Goal: Task Accomplishment & Management: Use online tool/utility

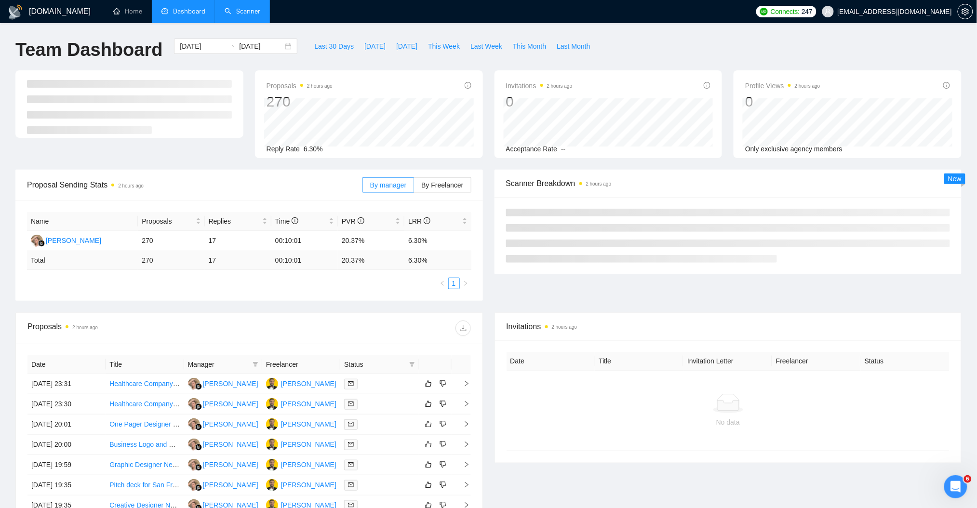
click at [248, 8] on link "Scanner" at bounding box center [243, 11] width 36 height 8
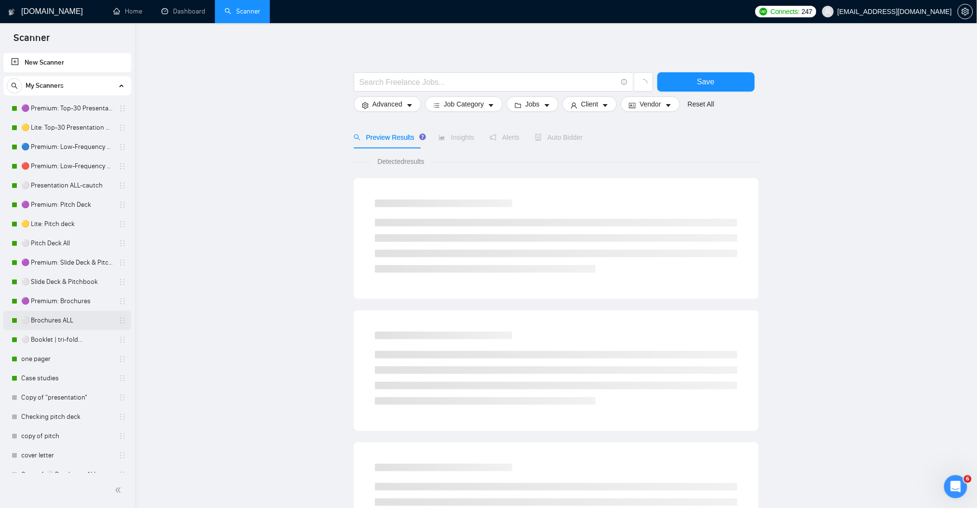
click at [67, 319] on link "⚪ Brochures ALL" at bounding box center [67, 320] width 92 height 19
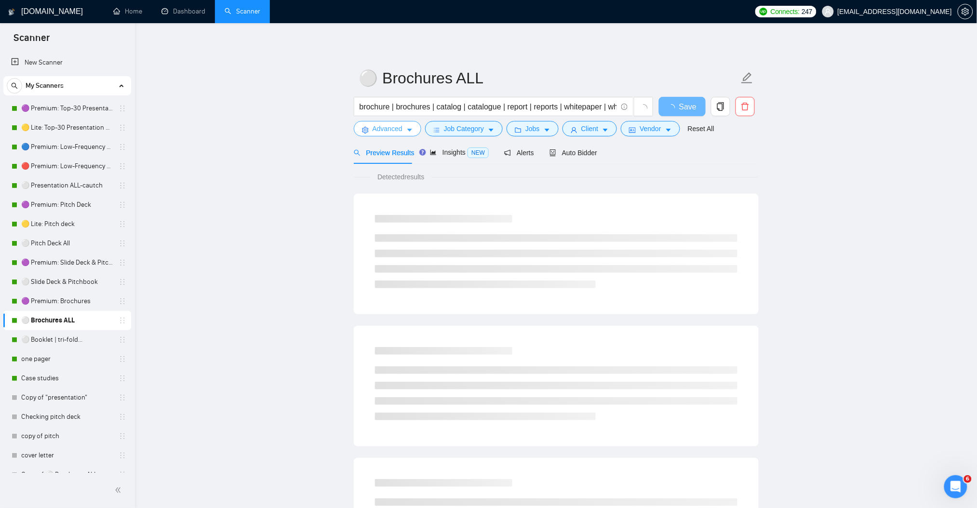
click at [414, 127] on button "Advanced" at bounding box center [387, 128] width 67 height 15
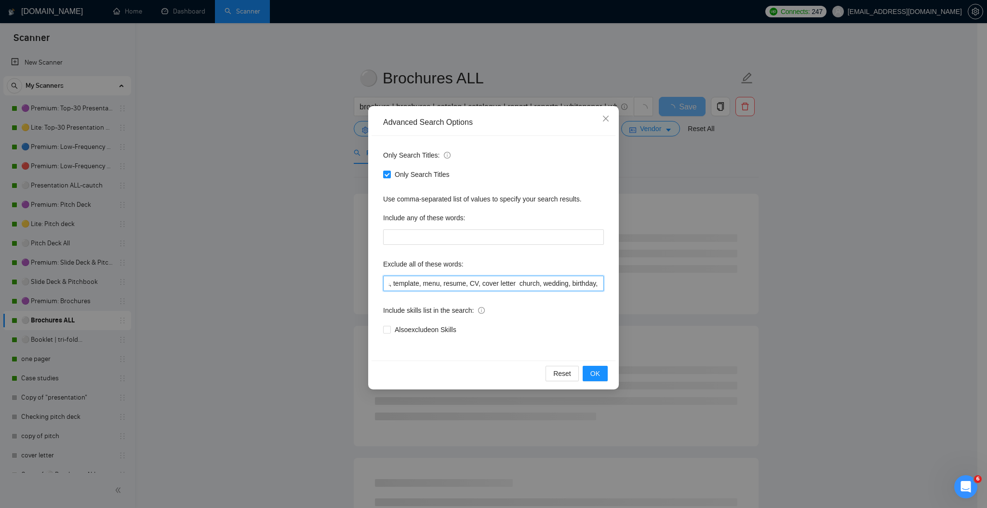
scroll to position [0, 779]
drag, startPoint x: 587, startPoint y: 285, endPoint x: 628, endPoint y: 284, distance: 40.5
click at [628, 284] on div "Advanced Search Options Only Search Titles: Only Search Titles Use comma-separa…" at bounding box center [493, 254] width 987 height 508
click at [581, 278] on input "prezi, keynote, figma, writer, video, webinar, student, homework, assignment, e…" at bounding box center [493, 283] width 221 height 15
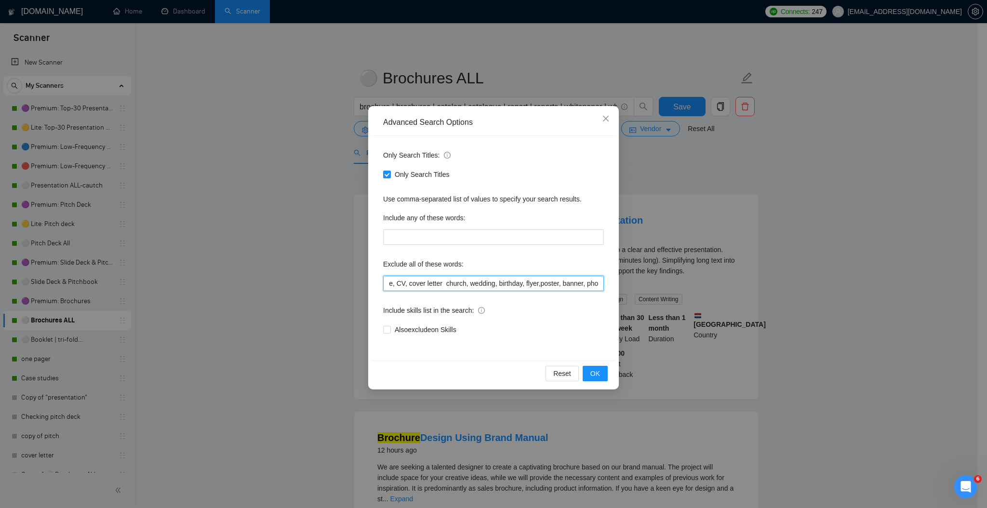
paste input "Photo Editing"
drag, startPoint x: 558, startPoint y: 281, endPoint x: 562, endPoint y: 332, distance: 50.7
click at [558, 283] on input "prezi, keynote, figma, writer, video, webinar, student, homework, assignment, e…" at bounding box center [493, 283] width 221 height 15
type input "prezi, keynote, figma, writer, video, webinar, student, homework, assignment, e…"
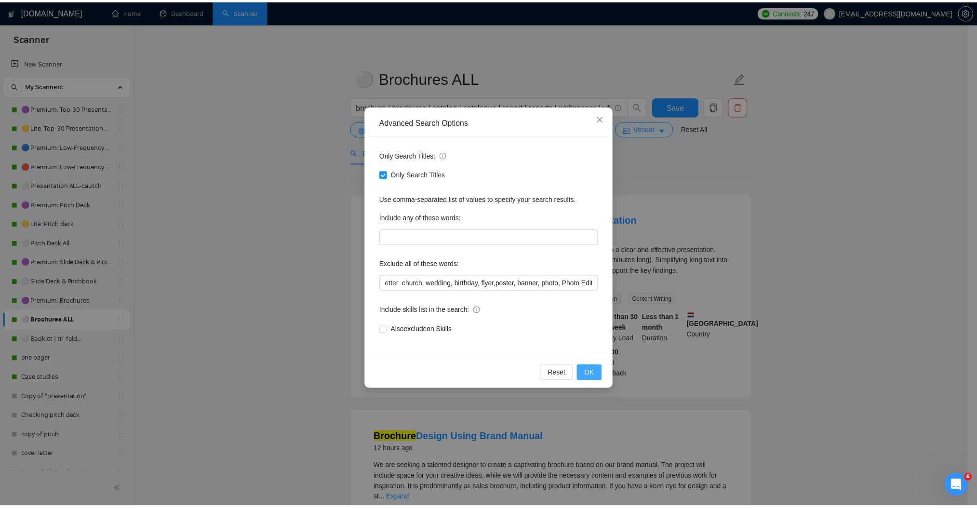
scroll to position [0, 0]
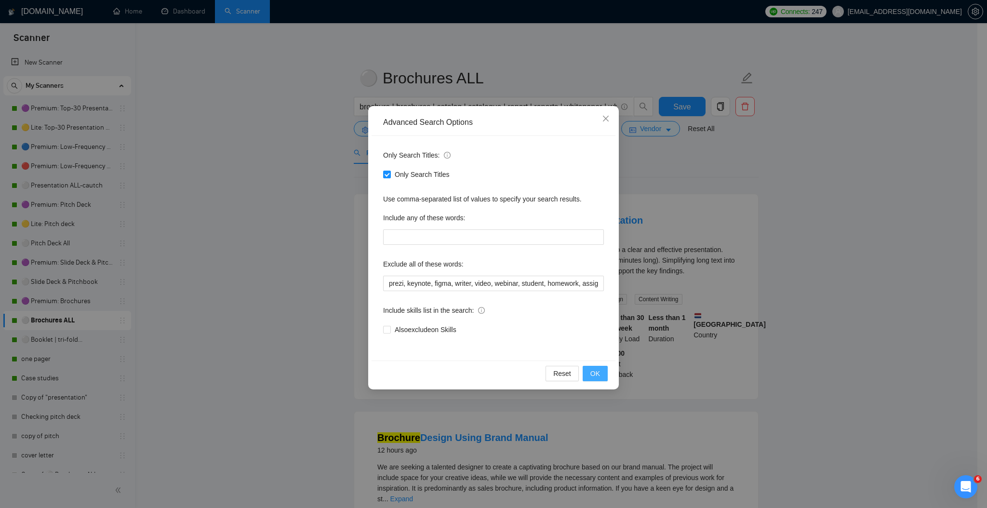
click at [592, 373] on span "OK" at bounding box center [595, 373] width 10 height 11
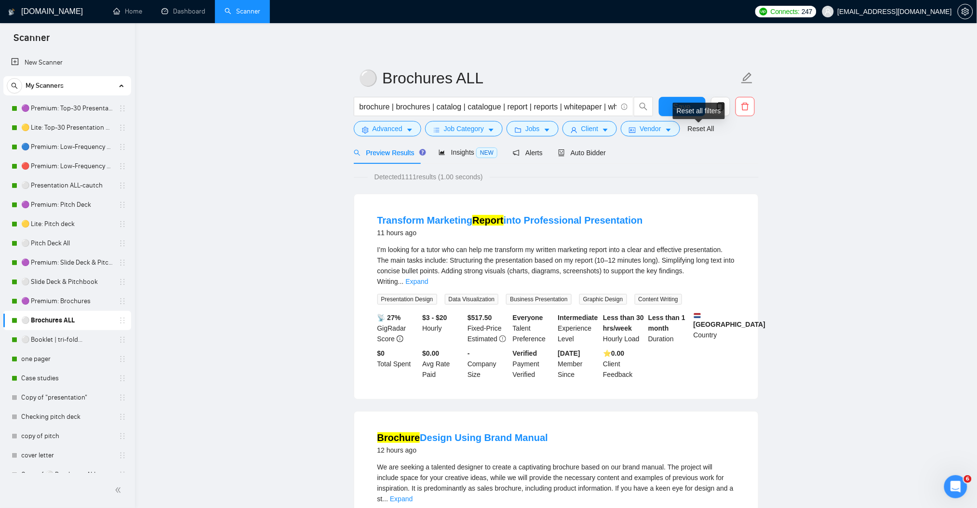
drag, startPoint x: 700, startPoint y: 122, endPoint x: 684, endPoint y: 106, distance: 23.2
click at [684, 106] on div "Reset all filters" at bounding box center [699, 111] width 52 height 16
click at [580, 152] on span "Auto Bidder" at bounding box center [582, 153] width 48 height 8
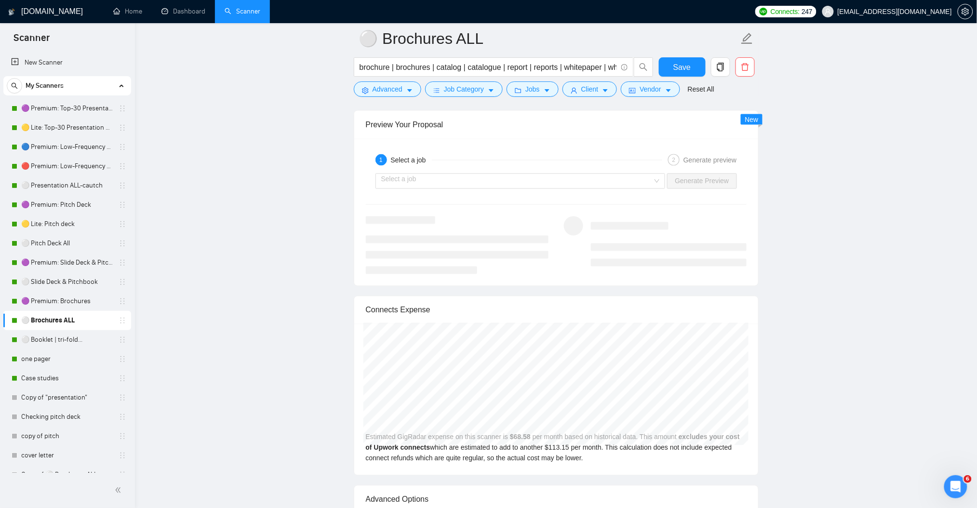
scroll to position [1863, 0]
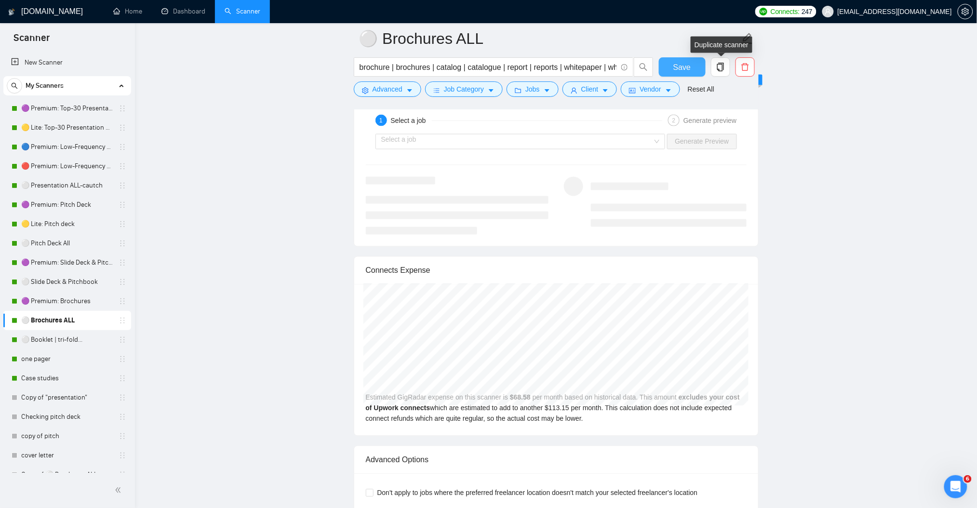
click at [677, 64] on span "Save" at bounding box center [681, 67] width 17 height 12
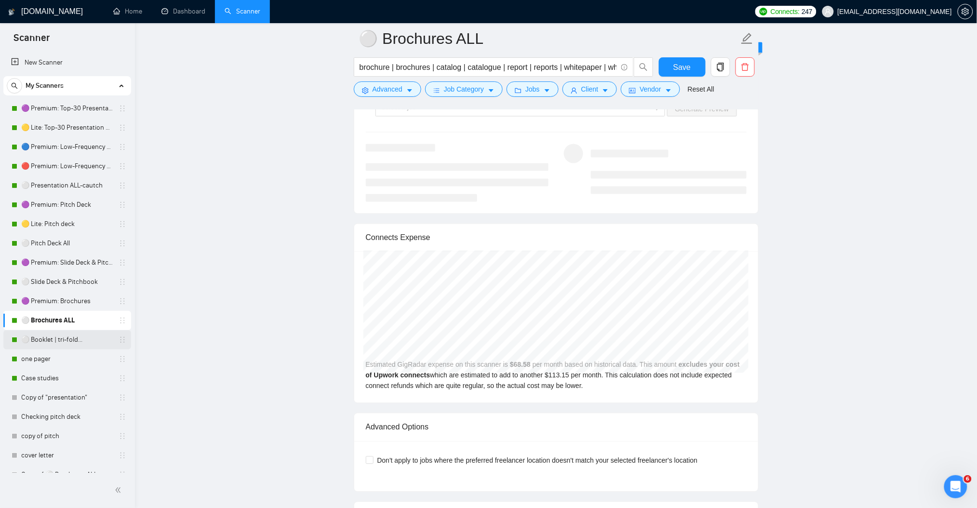
click at [65, 338] on link "⚪ Booklet | tri-fold..." at bounding box center [67, 339] width 92 height 19
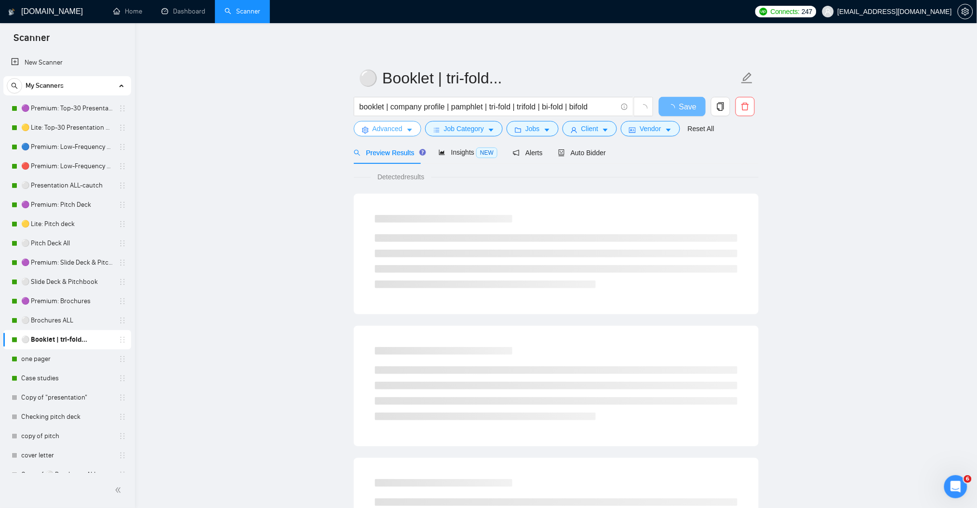
click at [402, 129] on button "Advanced" at bounding box center [387, 128] width 67 height 15
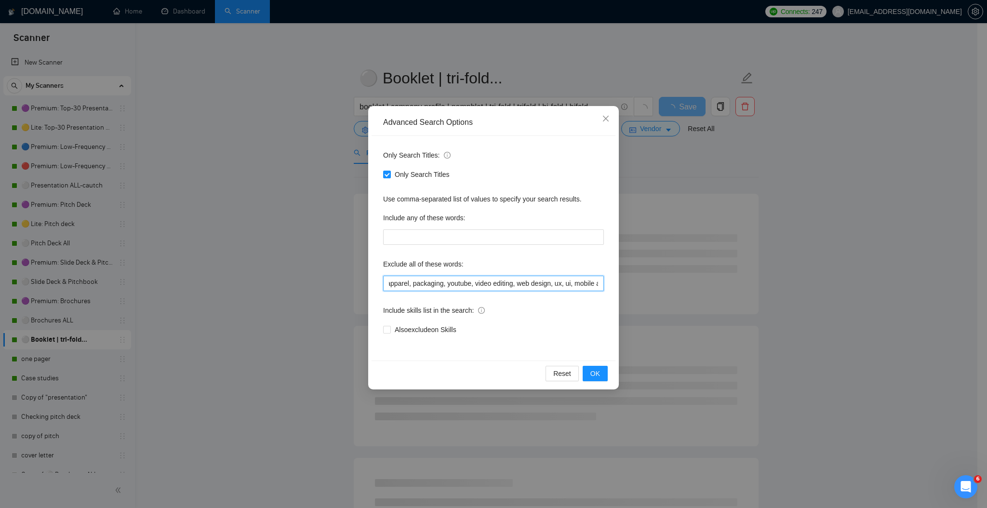
scroll to position [0, 779]
drag, startPoint x: 579, startPoint y: 282, endPoint x: 623, endPoint y: 284, distance: 44.4
click at [623, 284] on div "Advanced Search Options Only Search Titles: Only Search Titles Use comma-separa…" at bounding box center [493, 254] width 987 height 508
click at [582, 280] on input "prezi, keynote, figma, writer, video, webinar, student, homework, assignment, e…" at bounding box center [493, 283] width 221 height 15
drag, startPoint x: 569, startPoint y: 279, endPoint x: 640, endPoint y: 290, distance: 71.6
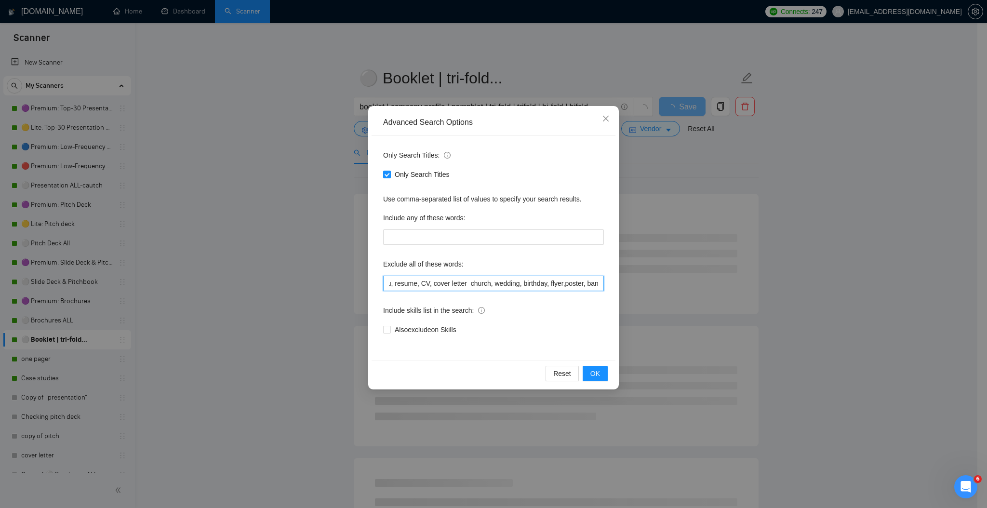
click at [640, 290] on div "Advanced Search Options Only Search Titles: Only Search Titles Use comma-separa…" at bounding box center [493, 254] width 987 height 508
click at [598, 282] on input "prezi, keynote, figma, writer, video, webinar, student, homework, assignment, e…" at bounding box center [493, 283] width 221 height 15
paste input "Photo Editing"
drag, startPoint x: 536, startPoint y: 283, endPoint x: 606, endPoint y: 287, distance: 70.0
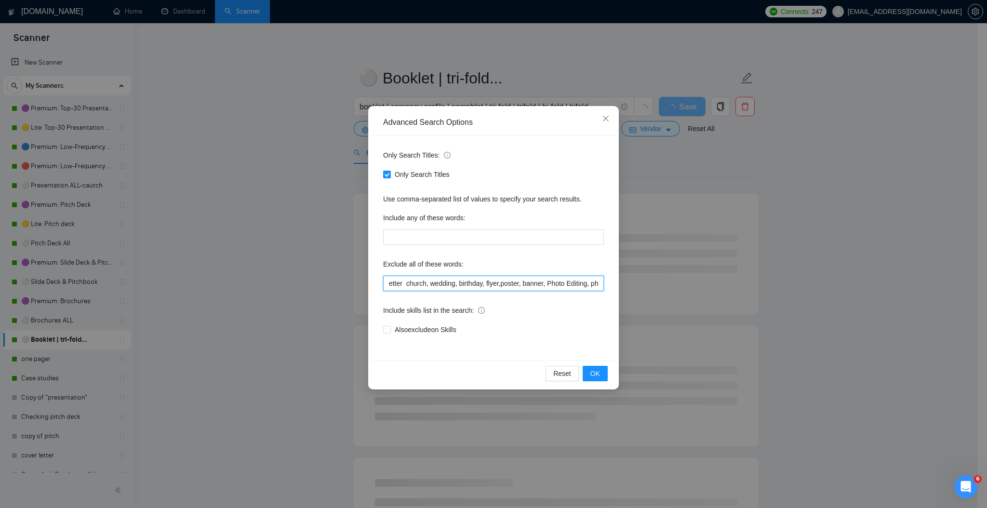
click at [606, 287] on div "Only Search Titles: Only Search Titles Use comma-separated list of values to sp…" at bounding box center [494, 248] width 244 height 225
type input "prezi, keynote, figma, writer, video, webinar, student, homework, assignment, e…"
click at [603, 371] on button "OK" at bounding box center [595, 373] width 25 height 15
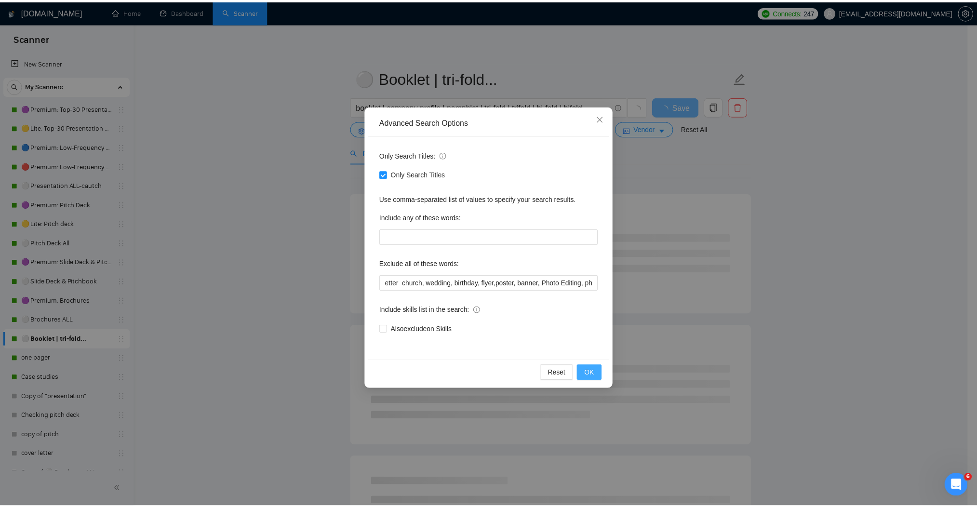
scroll to position [0, 0]
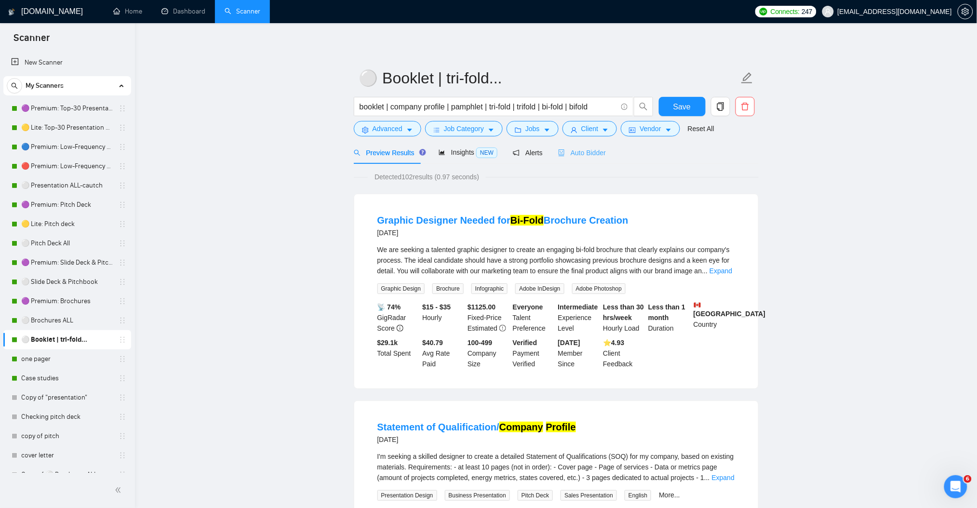
click at [588, 158] on div "Auto Bidder" at bounding box center [582, 152] width 48 height 23
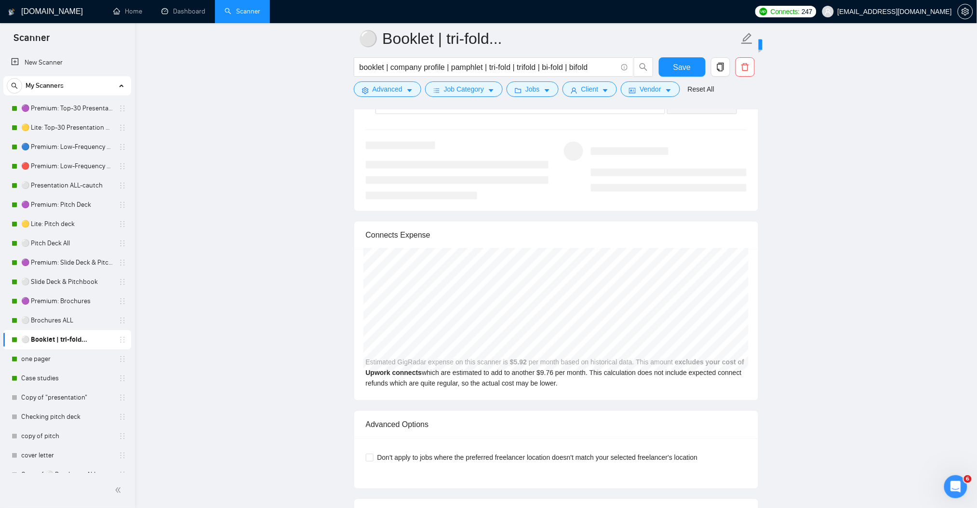
scroll to position [1928, 0]
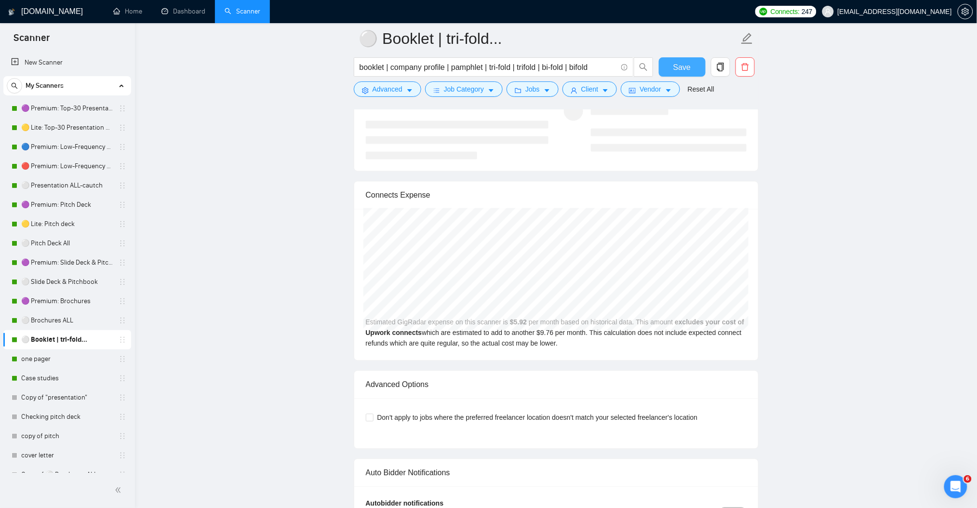
click at [687, 68] on span "Save" at bounding box center [681, 67] width 17 height 12
click at [65, 368] on link "one pager" at bounding box center [67, 358] width 92 height 19
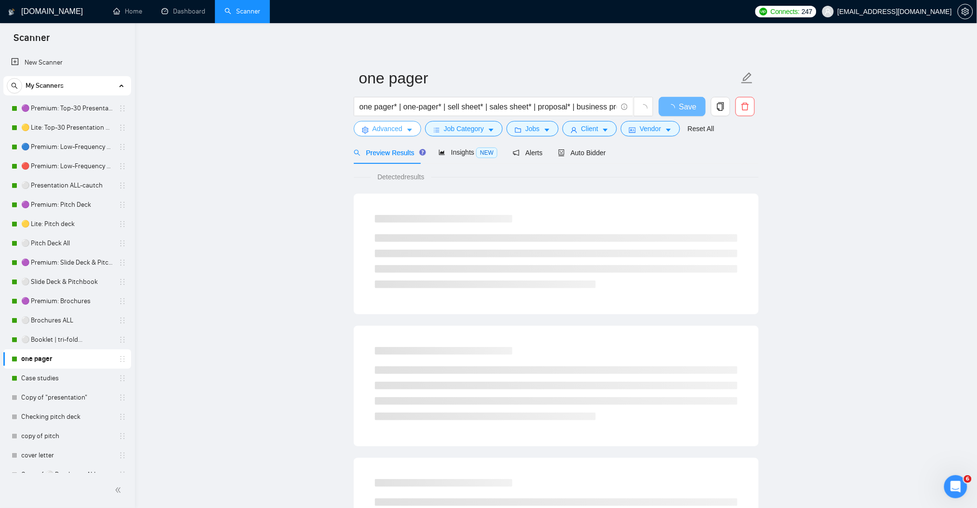
click at [406, 131] on icon "caret-down" at bounding box center [409, 130] width 7 height 7
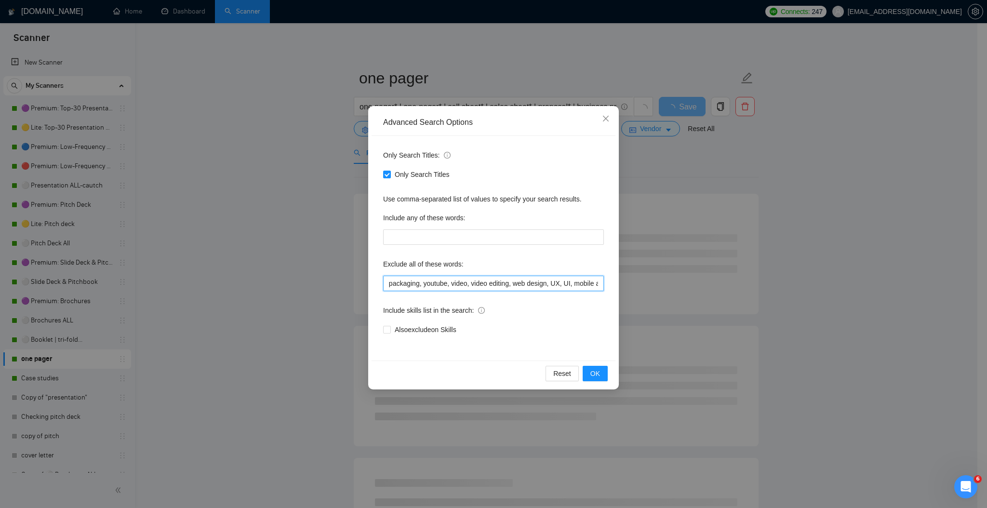
scroll to position [0, 957]
drag, startPoint x: 577, startPoint y: 285, endPoint x: 630, endPoint y: 285, distance: 53.0
click at [630, 285] on div "Advanced Search Options Only Search Titles: Only Search Titles Use comma-separa…" at bounding box center [493, 254] width 987 height 508
click at [600, 280] on input "student, homework, assignment, essay, research, thesis, writing, copywriting, c…" at bounding box center [493, 283] width 221 height 15
paste input "Photo Editing, photo"
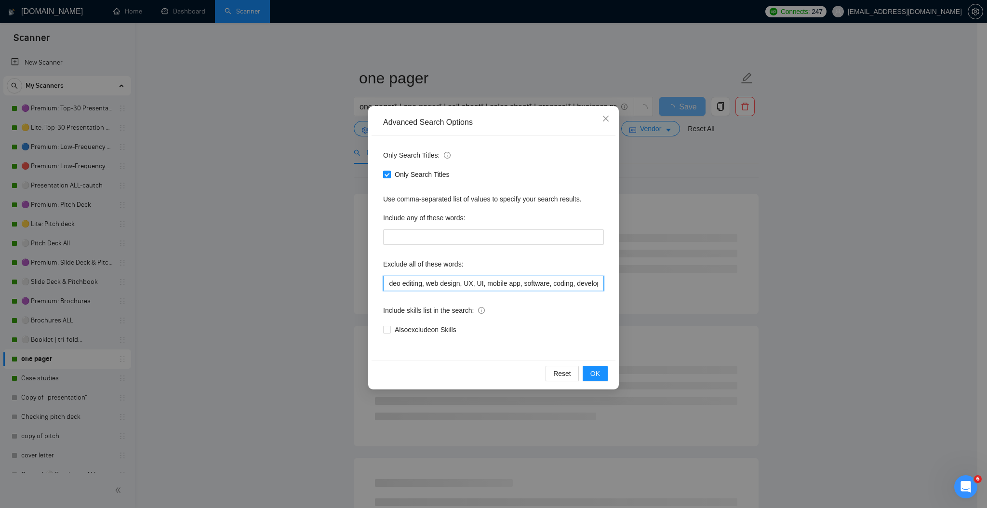
scroll to position [0, 1022]
type input "student, homework, assignment, essay, research, thesis, writing, copywriting, c…"
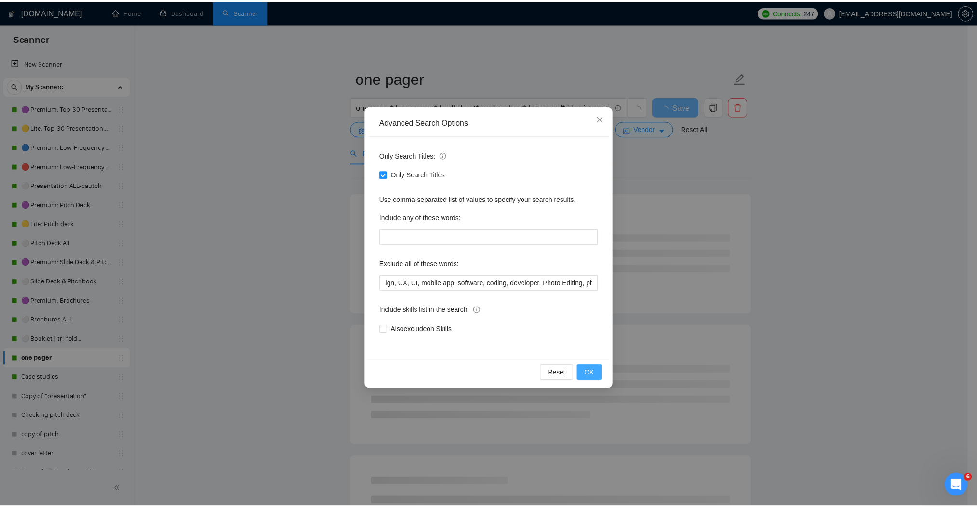
scroll to position [0, 0]
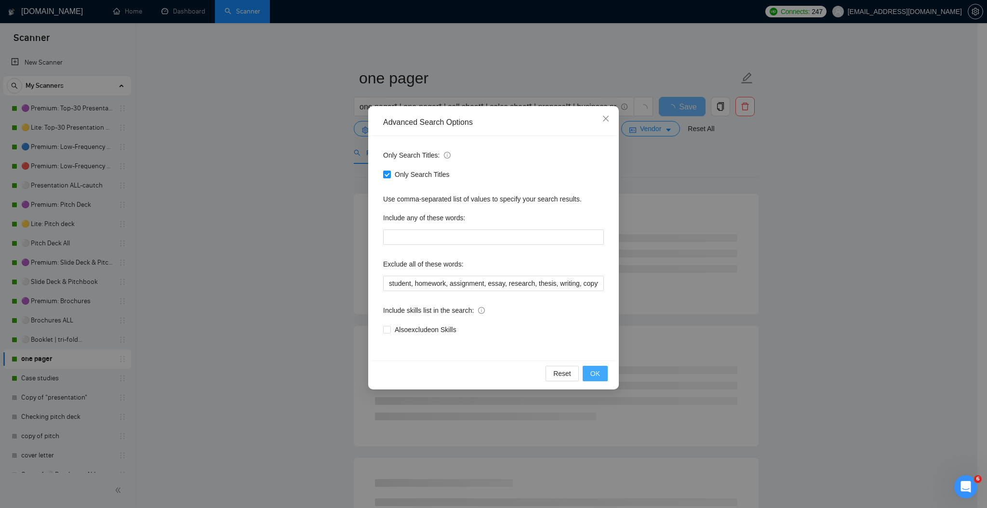
click at [593, 373] on span "OK" at bounding box center [595, 373] width 10 height 11
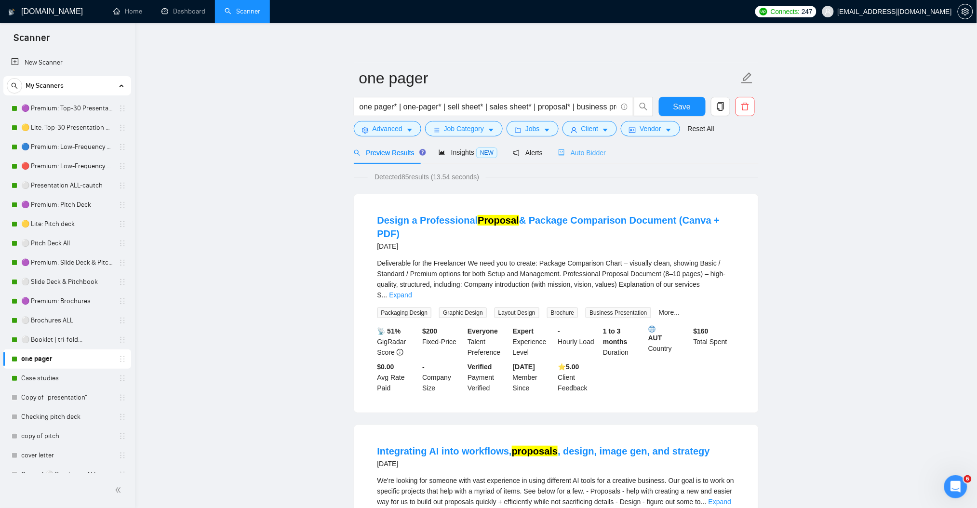
click at [582, 146] on div "Auto Bidder" at bounding box center [582, 152] width 48 height 23
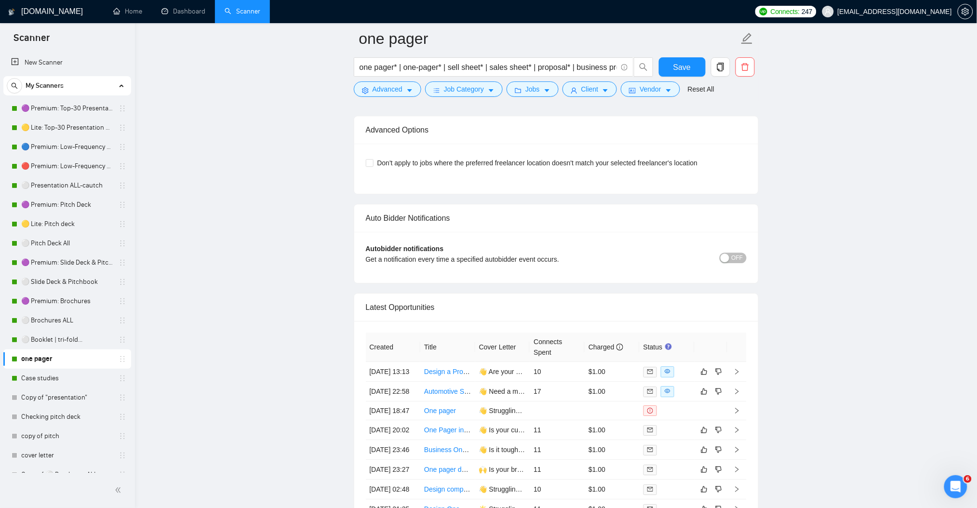
scroll to position [2248, 0]
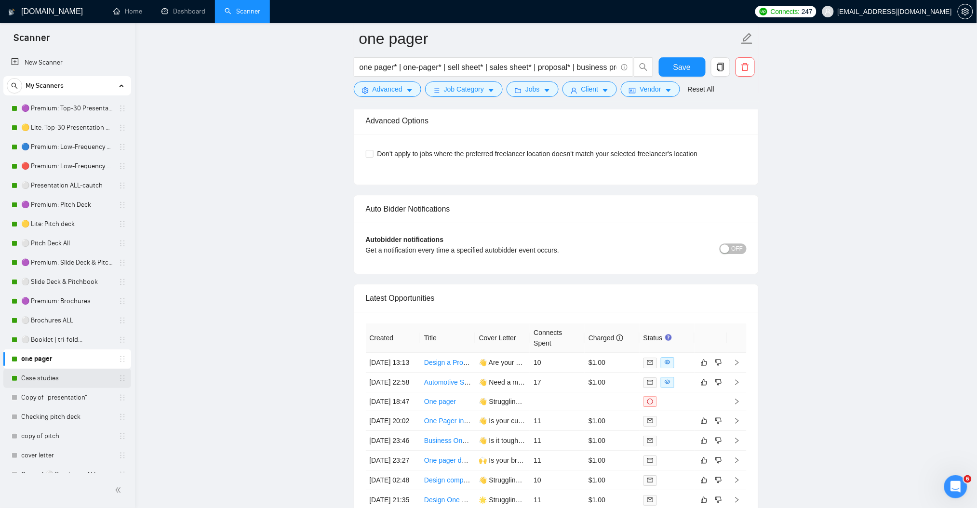
click at [66, 385] on link "Case studies" at bounding box center [67, 378] width 92 height 19
click at [674, 64] on span "Save" at bounding box center [681, 67] width 17 height 12
click at [43, 375] on link "Case studies" at bounding box center [67, 378] width 92 height 19
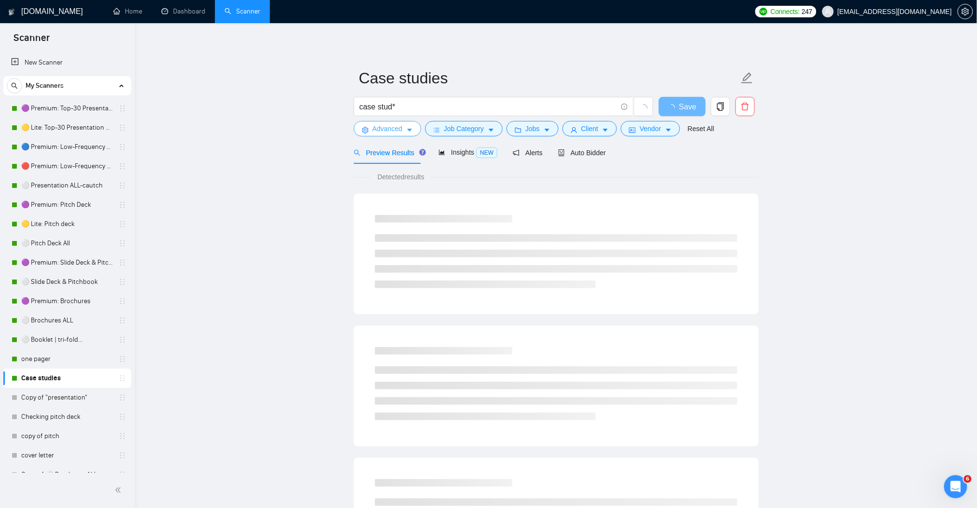
click at [410, 127] on icon "caret-down" at bounding box center [409, 130] width 7 height 7
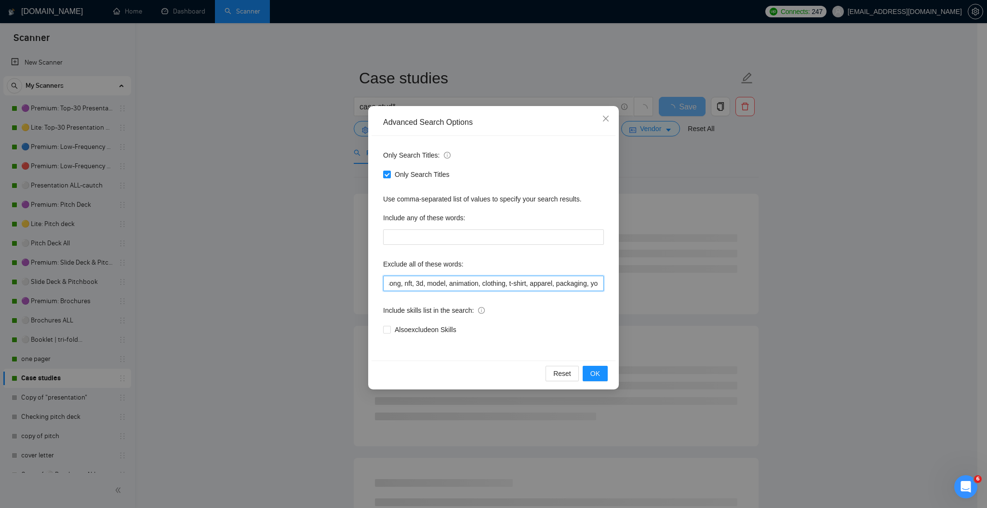
scroll to position [0, 995]
drag, startPoint x: 558, startPoint y: 285, endPoint x: 629, endPoint y: 283, distance: 71.8
click at [629, 283] on div "Advanced Search Options Only Search Titles: Only Search Titles Use comma-separa…" at bounding box center [493, 254] width 987 height 508
click at [593, 284] on input "student, homework, assignment, essay, research, thesis, writing, copywriting, c…" at bounding box center [493, 283] width 221 height 15
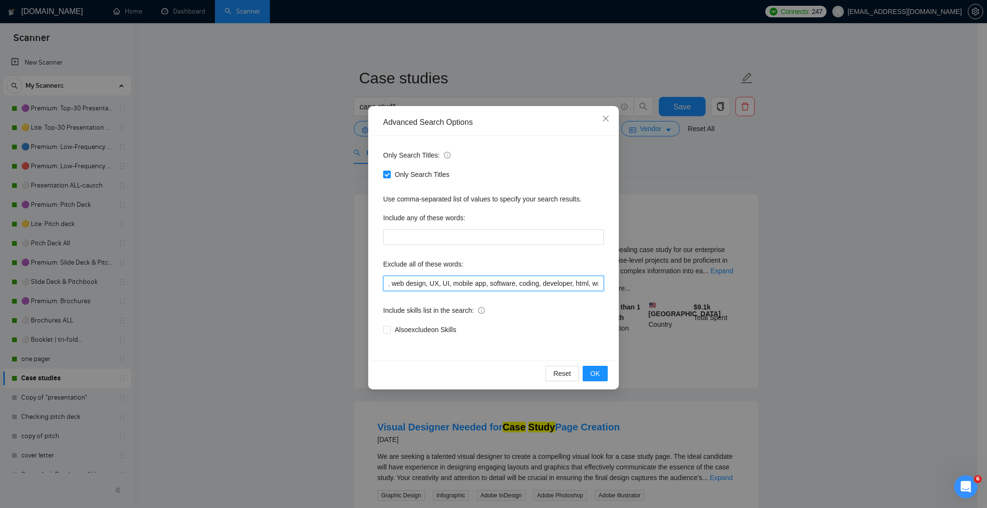
drag, startPoint x: 576, startPoint y: 282, endPoint x: 626, endPoint y: 286, distance: 50.8
click at [626, 286] on div "Advanced Search Options Only Search Titles: Only Search Titles Use comma-separa…" at bounding box center [493, 254] width 987 height 508
click at [590, 287] on input "student, homework, assignment, essay, research, thesis, writing, copywriting, c…" at bounding box center [493, 283] width 221 height 15
drag, startPoint x: 580, startPoint y: 279, endPoint x: 618, endPoint y: 284, distance: 38.8
click at [618, 284] on div "Advanced Search Options Only Search Titles: Only Search Titles Use comma-separa…" at bounding box center [493, 247] width 251 height 283
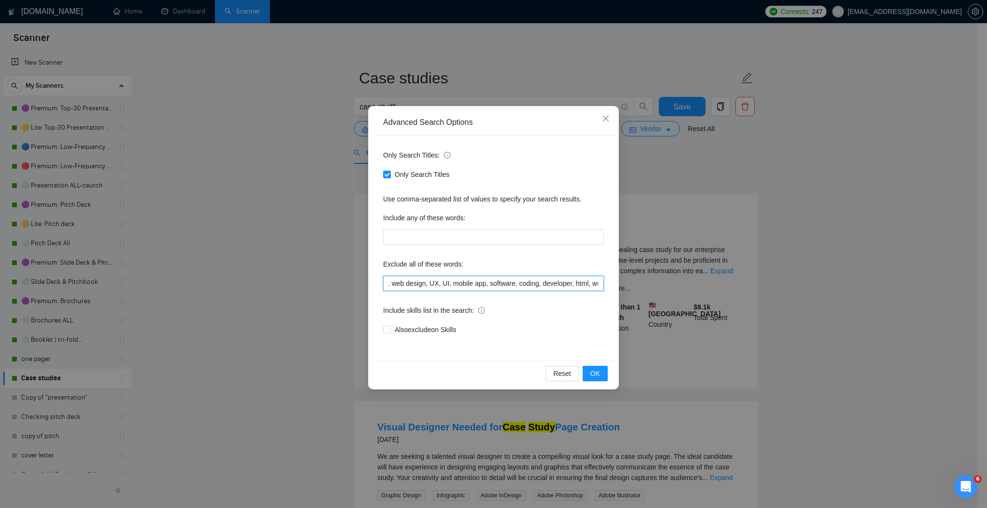
click at [591, 283] on input "student, homework, assignment, essay, research, thesis, writing, copywriting, c…" at bounding box center [493, 283] width 221 height 15
click at [595, 279] on input "student, homework, assignment, essay, research, thesis, writing, copywriting, c…" at bounding box center [493, 283] width 221 height 15
drag, startPoint x: 590, startPoint y: 283, endPoint x: 610, endPoint y: 283, distance: 19.3
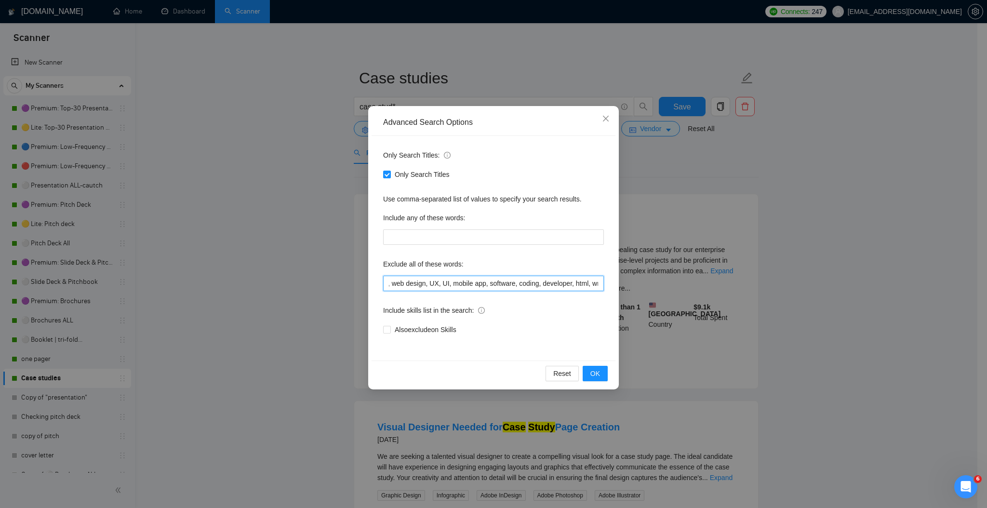
click at [610, 283] on div "Only Search Titles: Only Search Titles Use comma-separated list of values to sp…" at bounding box center [494, 248] width 244 height 225
click at [594, 281] on input "student, homework, assignment, essay, research, thesis, writing, copywriting, c…" at bounding box center [493, 283] width 221 height 15
paste input "Photo Editing, photo"
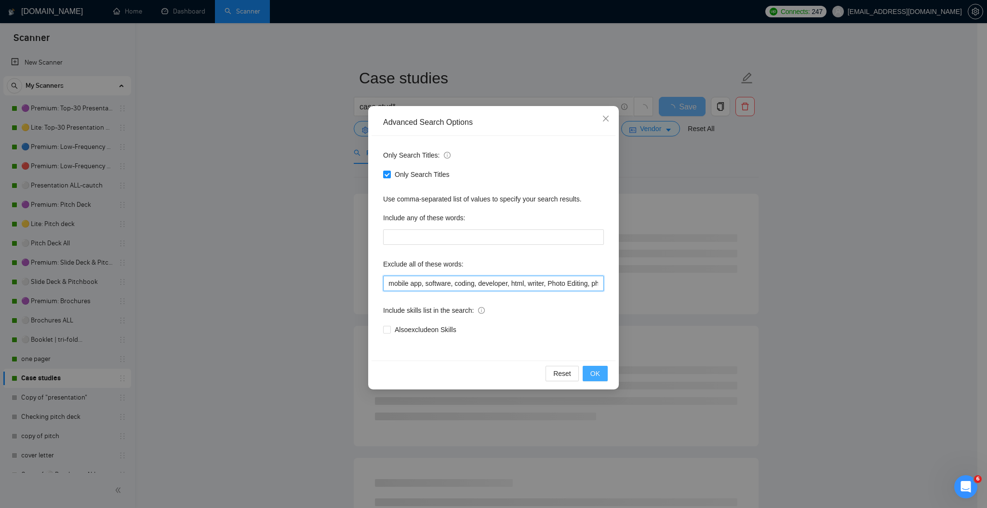
type input "student, homework, assignment, essay, research, thesis, writing, copywriting, c…"
click at [592, 370] on span "OK" at bounding box center [595, 373] width 10 height 11
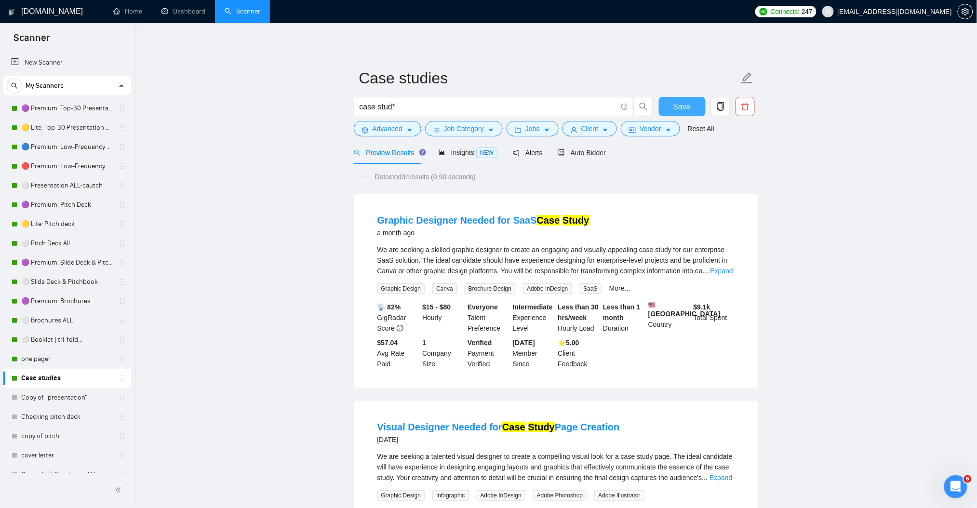
click at [696, 105] on button "Save" at bounding box center [682, 106] width 47 height 19
click at [74, 266] on link "🟣 Premium: Slide Deck & Pitchbook" at bounding box center [67, 262] width 92 height 19
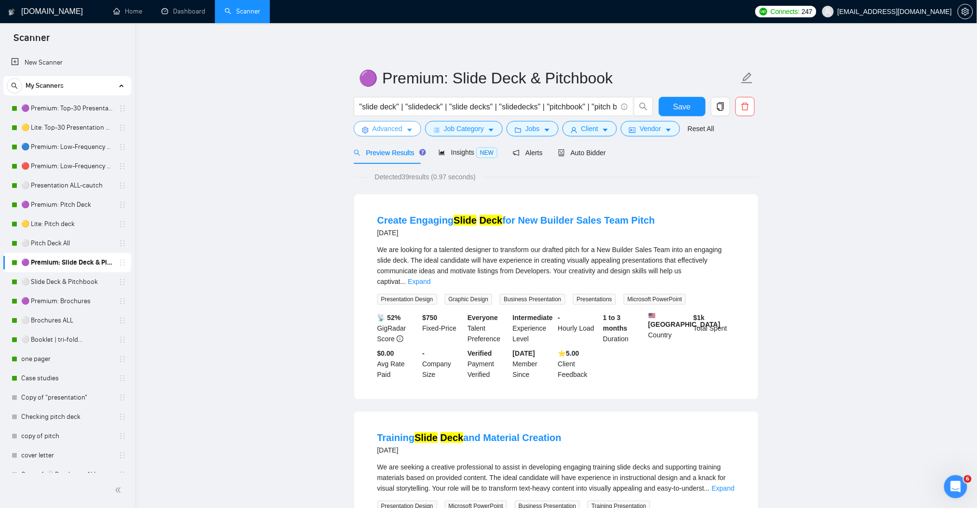
click at [406, 131] on icon "caret-down" at bounding box center [409, 130] width 7 height 7
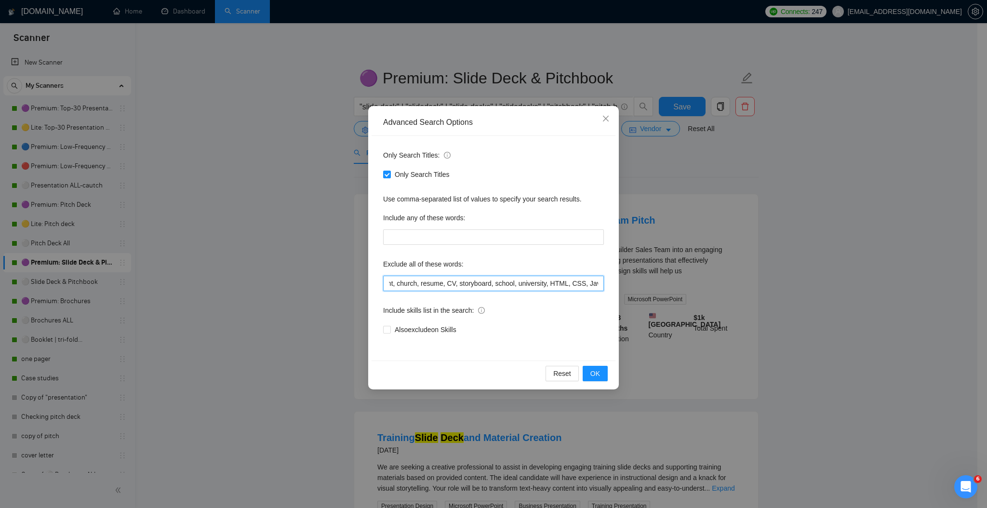
scroll to position [0, 1300]
drag, startPoint x: 514, startPoint y: 284, endPoint x: 629, endPoint y: 288, distance: 115.2
click at [651, 300] on div "Advanced Search Options Only Search Titles: Only Search Titles Use comma-separa…" at bounding box center [493, 254] width 987 height 508
click at [593, 280] on input "prezi, keynote, figma, writer, video, webinar, qwilr, animation, animated, cart…" at bounding box center [493, 283] width 221 height 15
paste input "Photo Editing, photo"
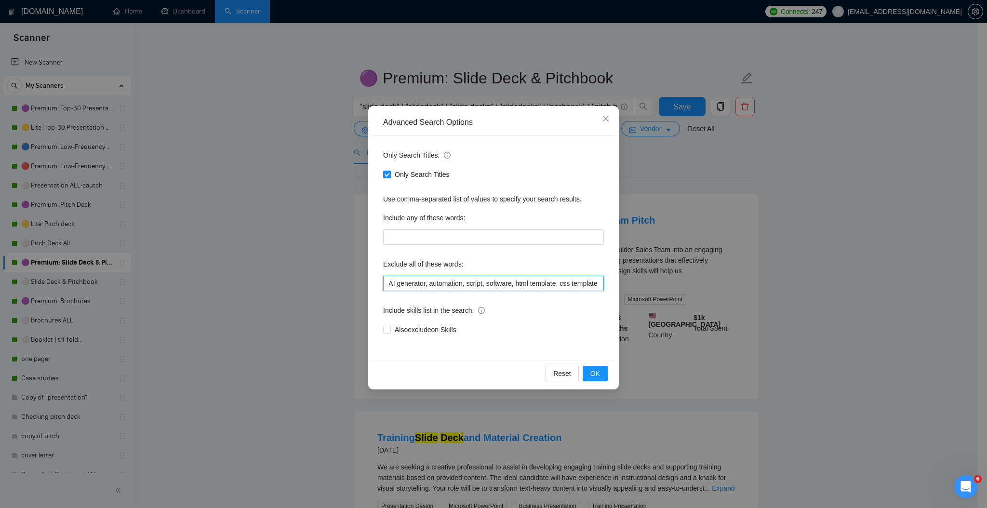
scroll to position [0, 1365]
type input "prezi, keynote, figma, writer, video, webinar, qwilr, animation, animated, cart…"
click at [595, 369] on span "OK" at bounding box center [595, 373] width 10 height 11
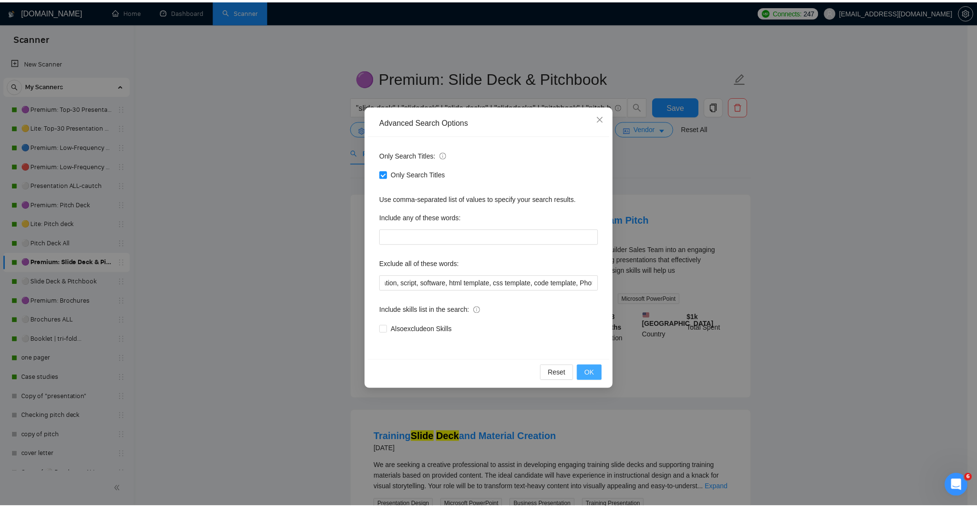
scroll to position [0, 0]
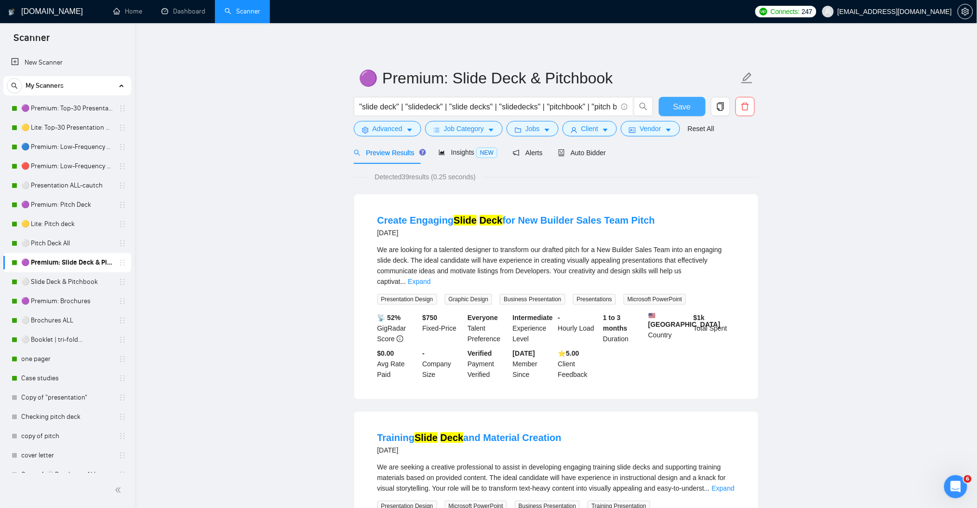
click at [682, 102] on span "Save" at bounding box center [681, 107] width 17 height 12
click at [64, 237] on link "⚪ Pitch Deck All" at bounding box center [67, 243] width 92 height 19
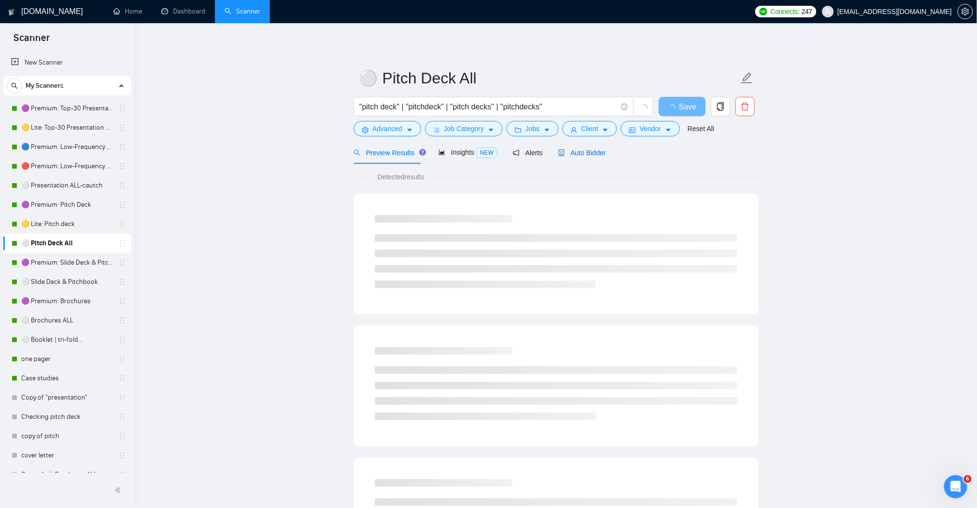
click at [588, 153] on span "Auto Bidder" at bounding box center [582, 153] width 48 height 8
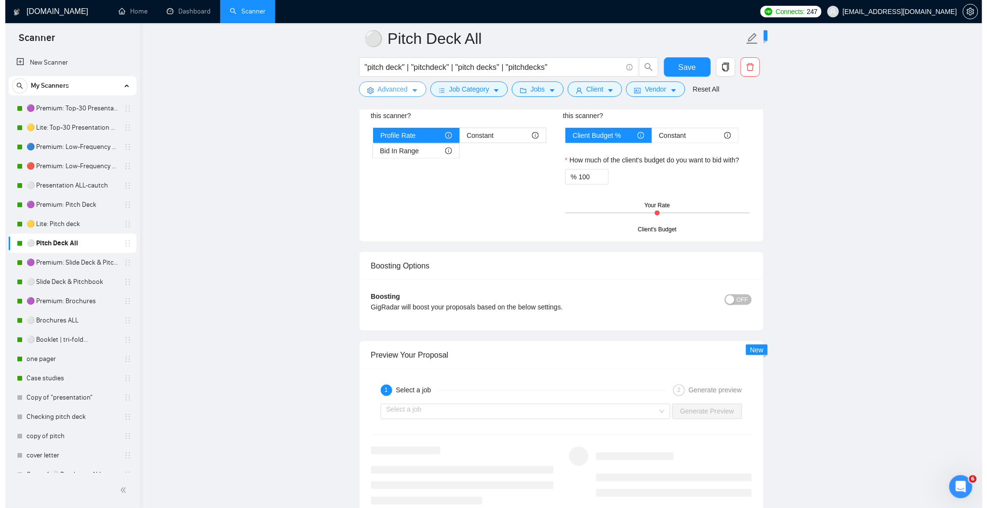
scroll to position [1606, 0]
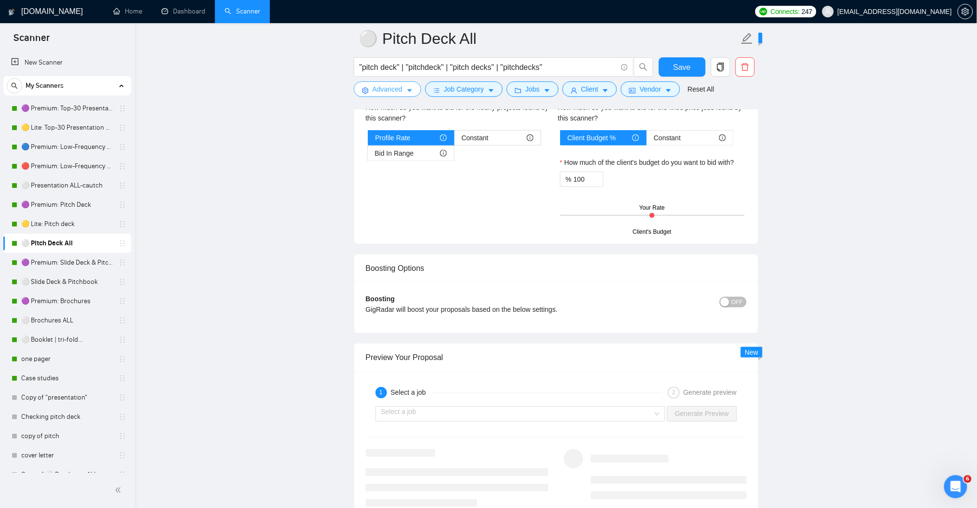
click at [403, 88] on button "Advanced" at bounding box center [387, 88] width 67 height 15
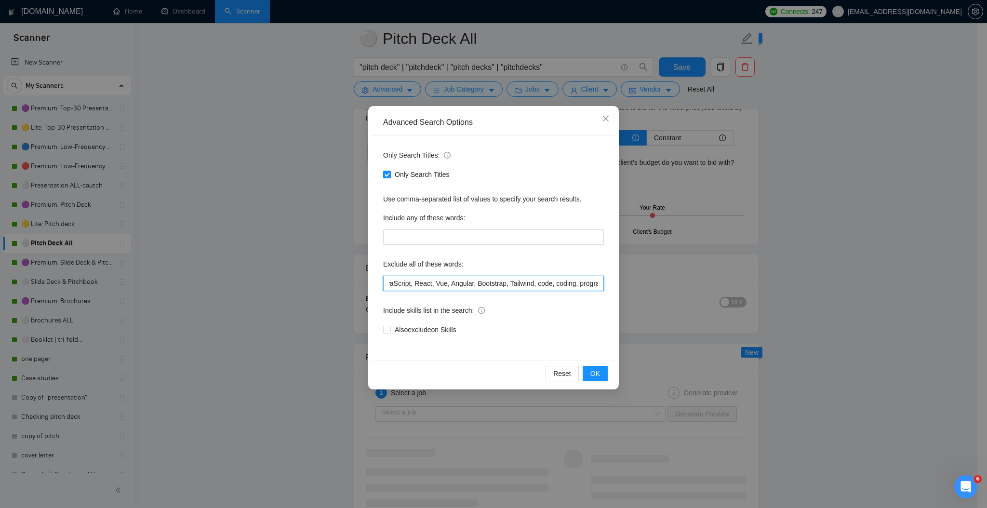
scroll to position [0, 1355]
drag, startPoint x: 560, startPoint y: 286, endPoint x: 621, endPoint y: 292, distance: 61.0
click at [650, 292] on div "Advanced Search Options Only Search Titles: Only Search Titles Use comma-separa…" at bounding box center [493, 254] width 987 height 508
click at [595, 285] on input "prezi, keynote, figma, writer, video, webinar, qwilr, animation, animated, cart…" at bounding box center [493, 283] width 221 height 15
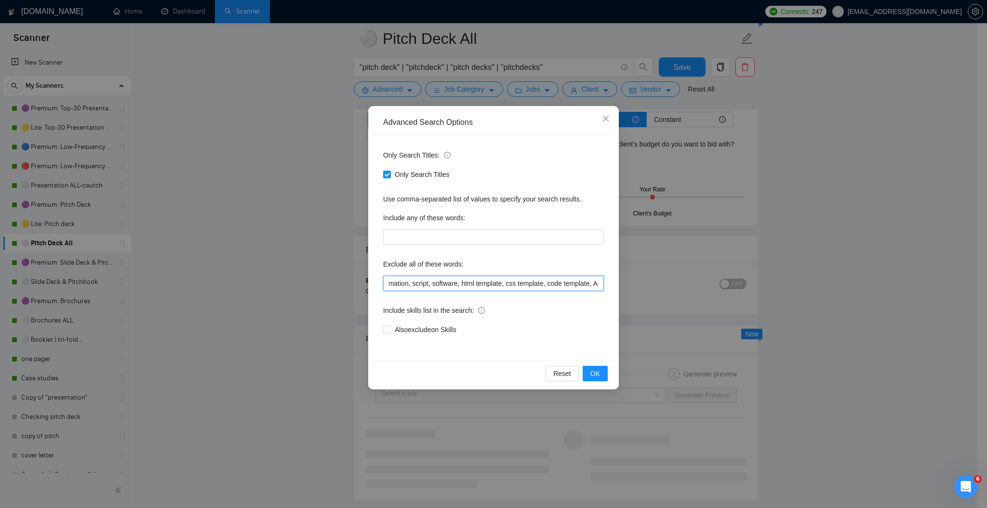
paste input "Photo Editing, photo"
type input "prezi, keynote, figma, writer, video, webinar, qwilr, animation, animated, cart…"
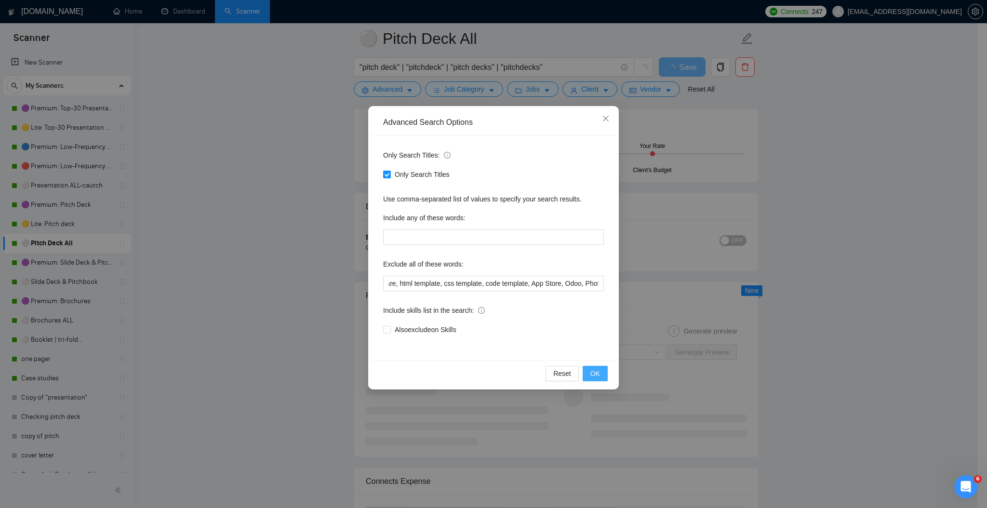
click at [607, 370] on button "OK" at bounding box center [595, 373] width 25 height 15
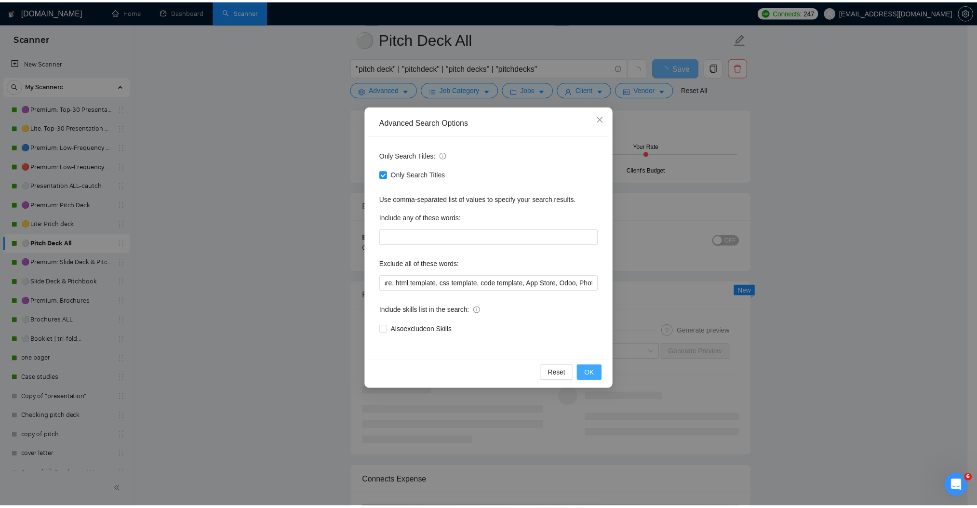
scroll to position [0, 0]
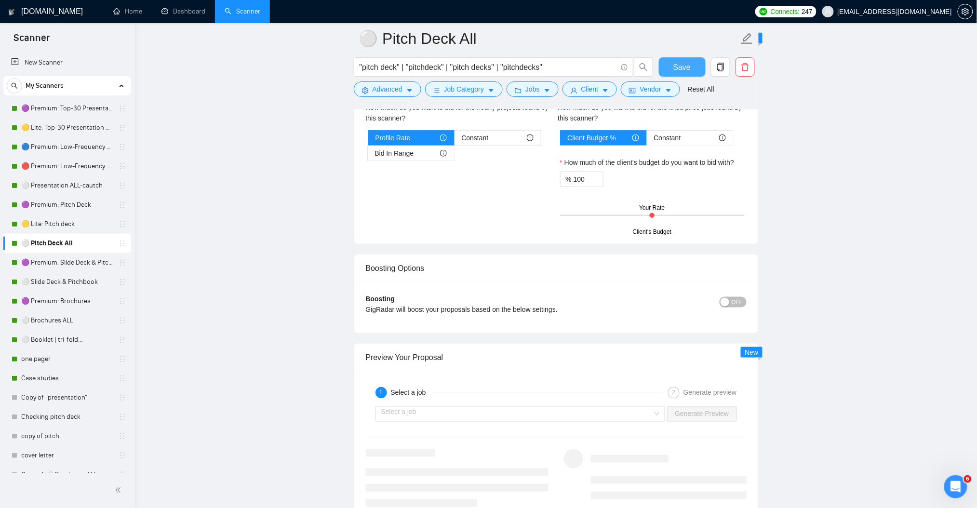
click at [686, 67] on span "Save" at bounding box center [681, 67] width 17 height 12
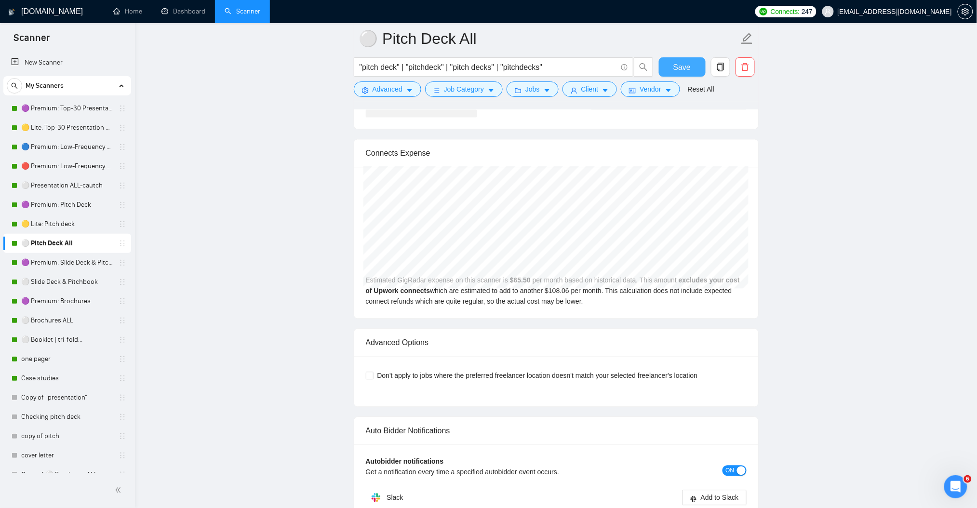
scroll to position [1928, 0]
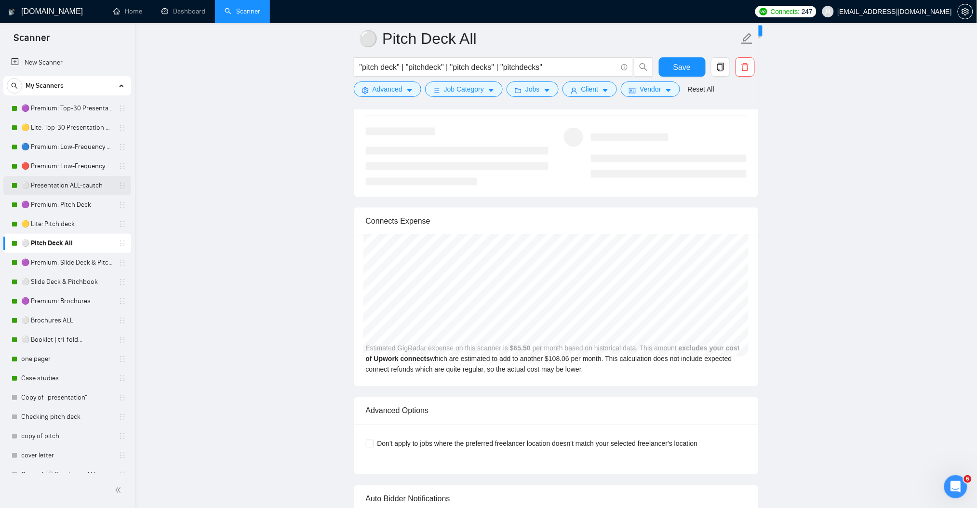
click at [70, 181] on link "⚪ Presentation ALL-cautch" at bounding box center [67, 185] width 92 height 19
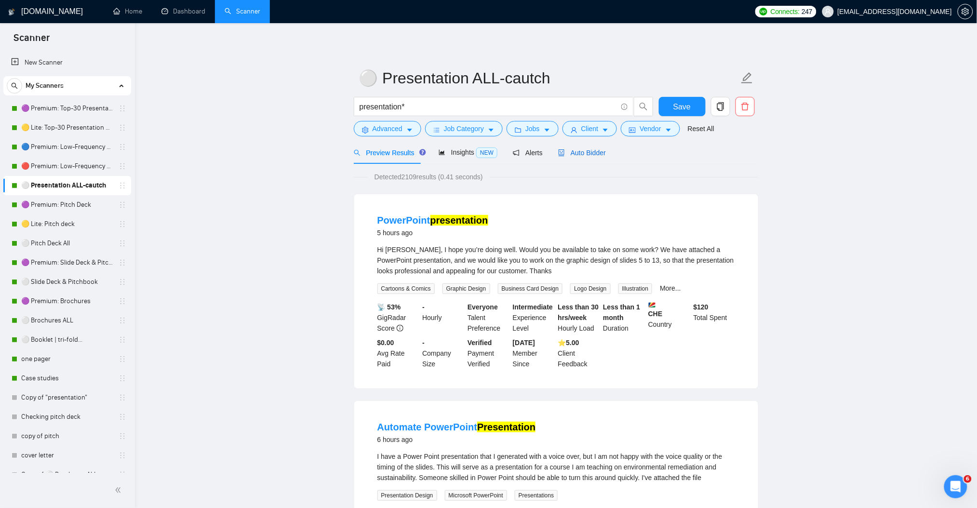
click at [590, 152] on span "Auto Bidder" at bounding box center [582, 153] width 48 height 8
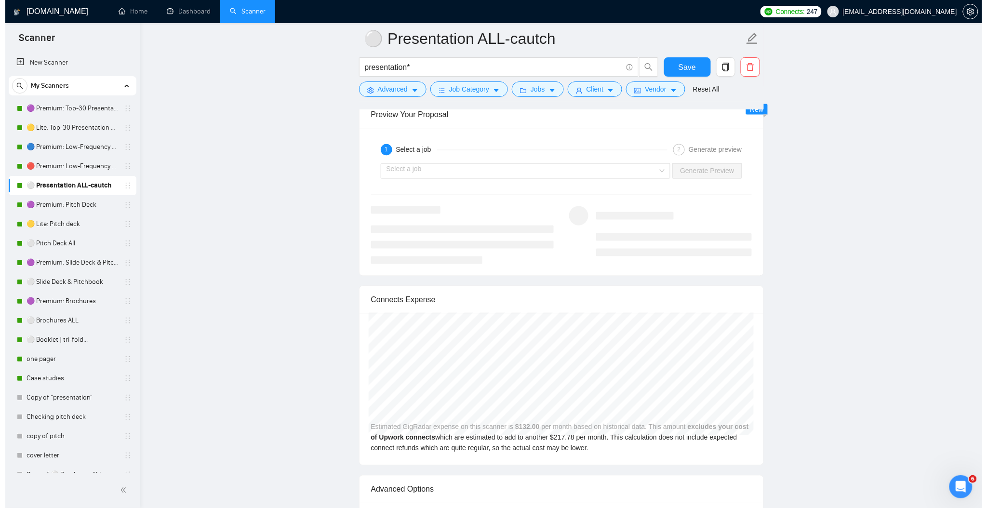
scroll to position [1845, 0]
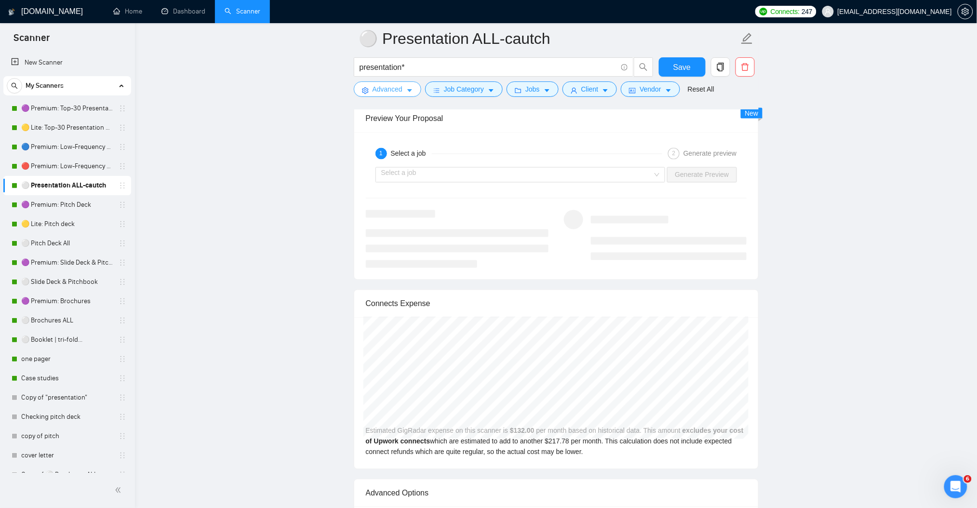
click at [403, 90] on button "Advanced" at bounding box center [387, 88] width 67 height 15
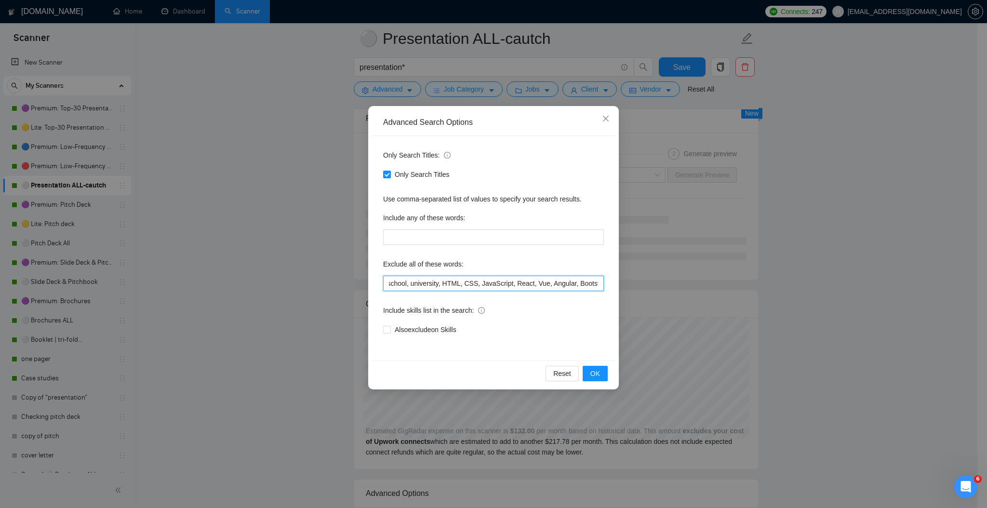
scroll to position [0, 1355]
drag, startPoint x: 563, startPoint y: 286, endPoint x: 633, endPoint y: 287, distance: 69.4
click at [633, 287] on div "Advanced Search Options Only Search Titles: Only Search Titles Use comma-separa…" at bounding box center [493, 254] width 987 height 508
click at [590, 280] on input "prezi, keynote, figma, writer, video, webinar, qwilr, animation, animated, cart…" at bounding box center [493, 283] width 221 height 15
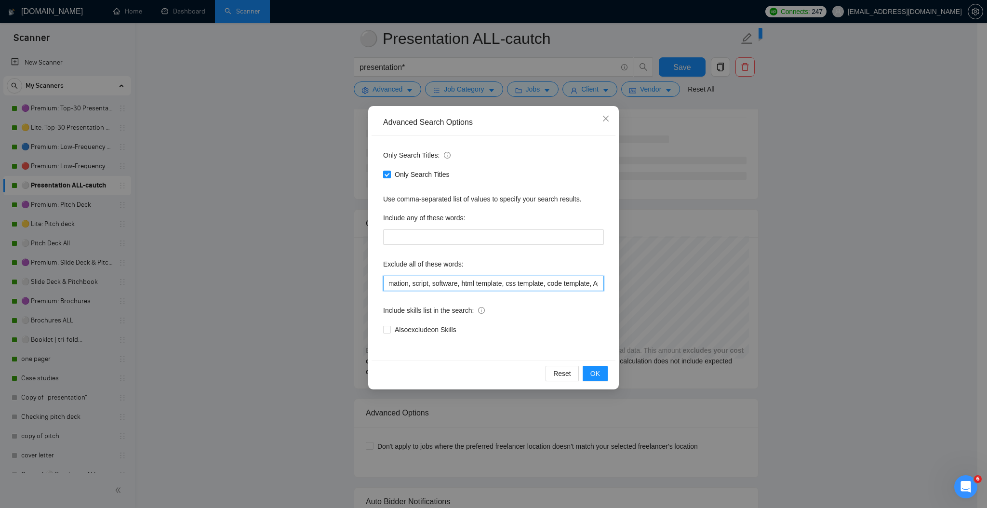
paste input "Photo Editing, photo"
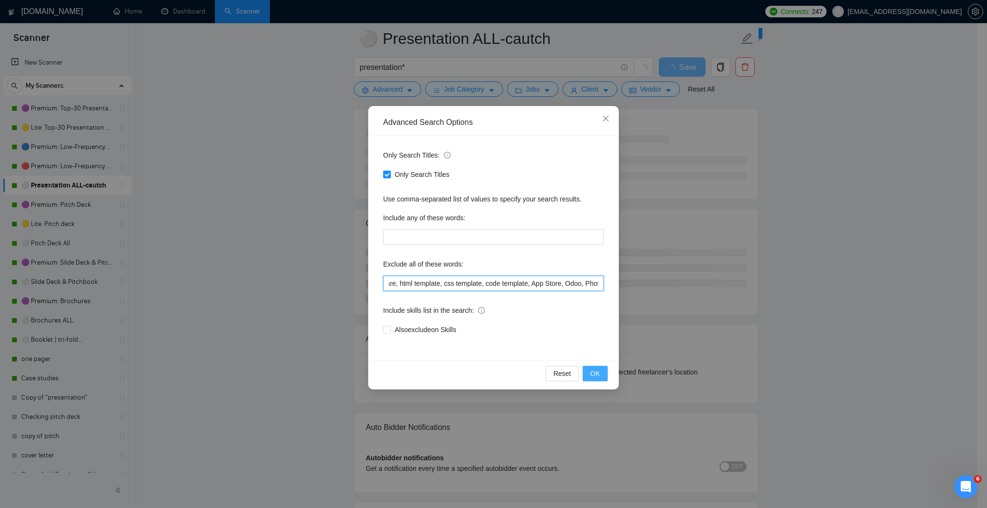
type input "prezi, keynote, figma, writer, video, webinar, qwilr, animation, animated, cart…"
click at [592, 372] on span "OK" at bounding box center [595, 373] width 10 height 11
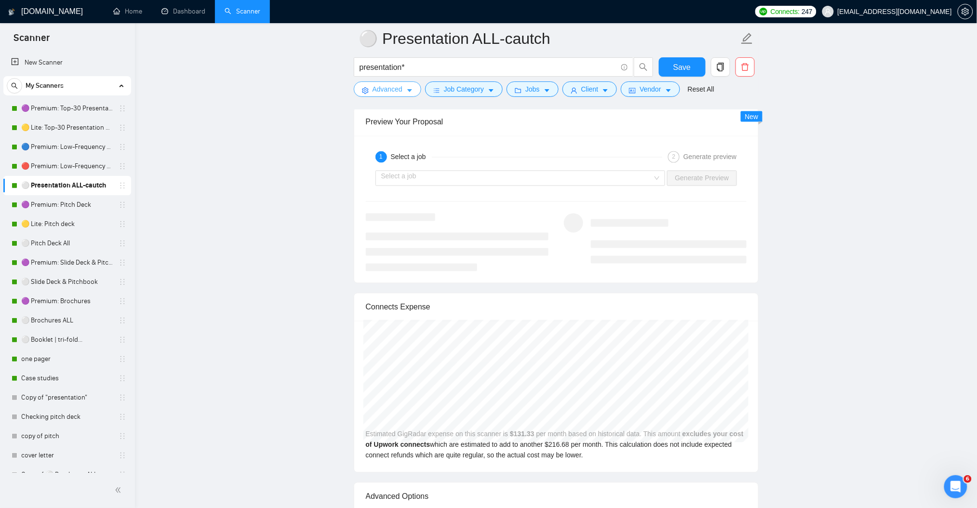
scroll to position [1845, 0]
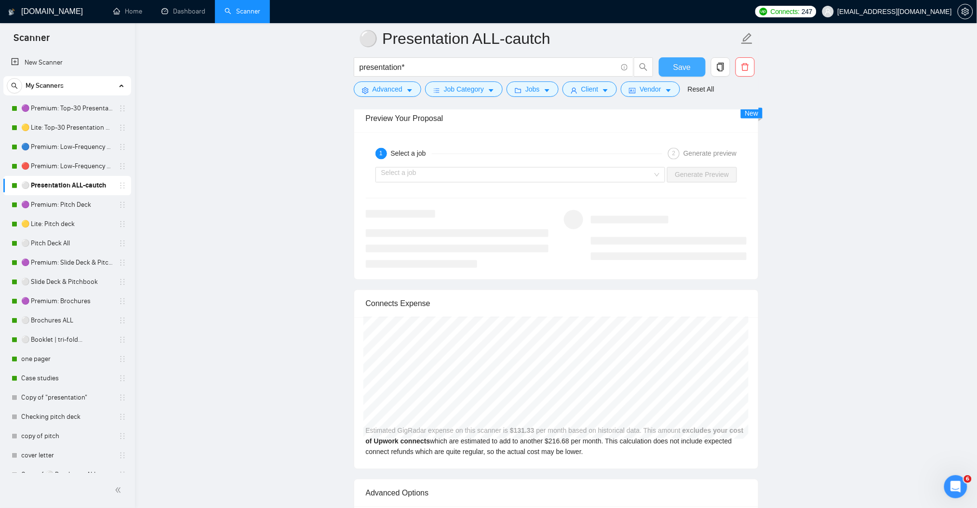
click at [684, 65] on span "Save" at bounding box center [681, 67] width 17 height 12
click at [85, 106] on link "🟣 Premium: Top-30 Presentation Keywords" at bounding box center [67, 108] width 92 height 19
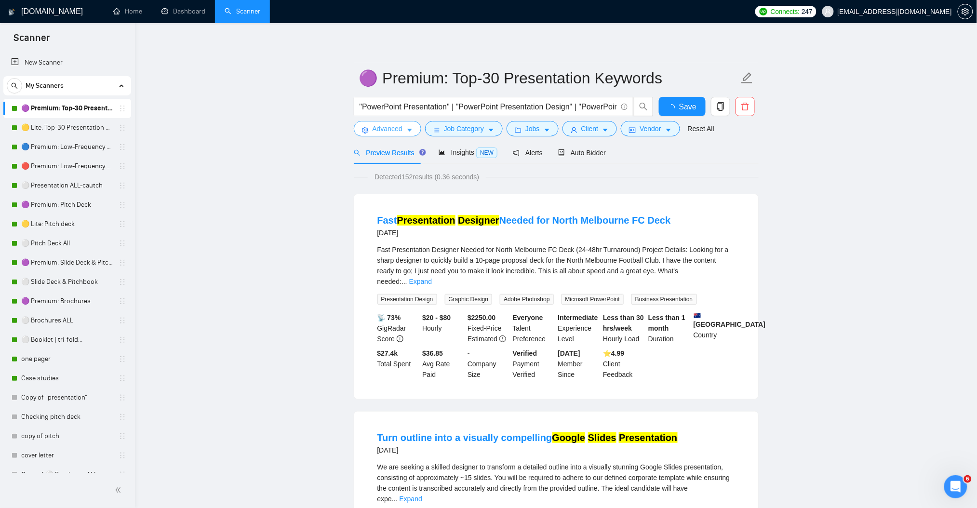
click at [406, 128] on icon "caret-down" at bounding box center [409, 130] width 7 height 7
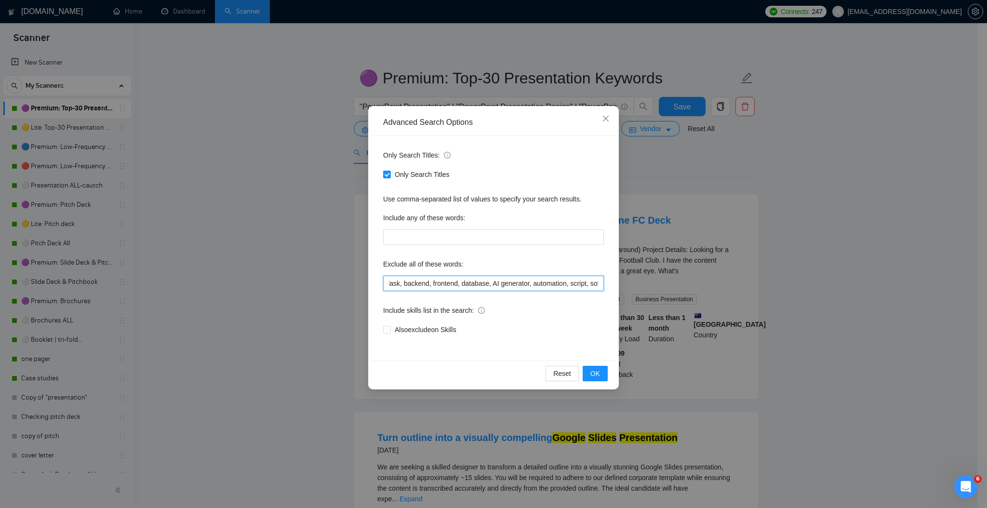
scroll to position [0, 1355]
drag, startPoint x: 565, startPoint y: 286, endPoint x: 620, endPoint y: 290, distance: 55.1
click at [620, 290] on div "Advanced Search Options Only Search Titles: Only Search Titles Use comma-separa…" at bounding box center [493, 254] width 987 height 508
click at [580, 282] on input "prezi, keynote, figma, writer, video, webinar, qwilr, animation, animated, cart…" at bounding box center [493, 283] width 221 height 15
paste input "Photo Editing, photo"
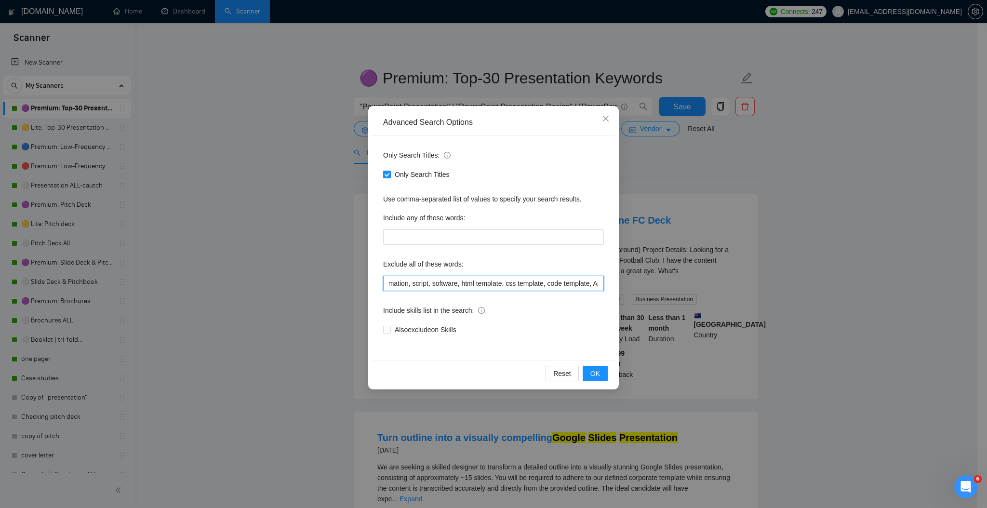
scroll to position [0, 1419]
type input "prezi, keynote, figma, writer, video, webinar, qwilr, animation, animated, cart…"
click at [588, 372] on button "OK" at bounding box center [595, 373] width 25 height 15
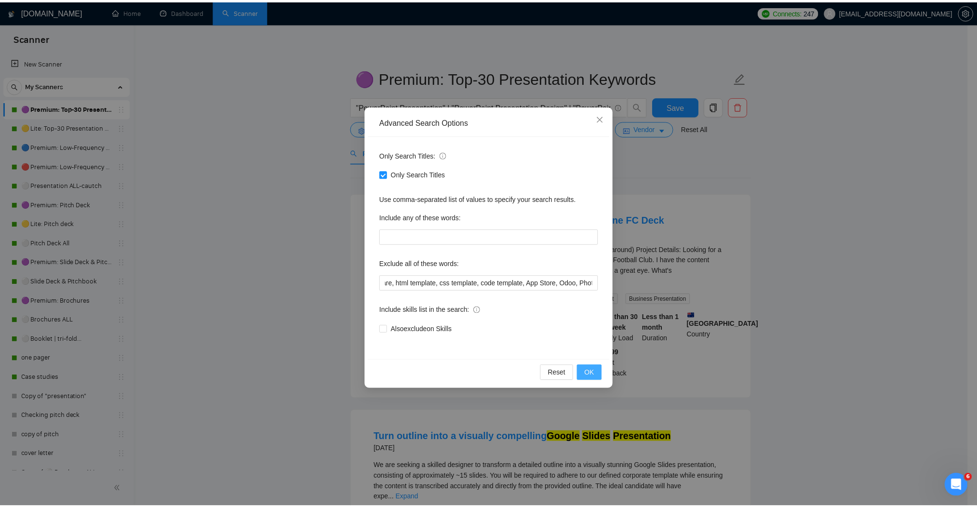
scroll to position [0, 0]
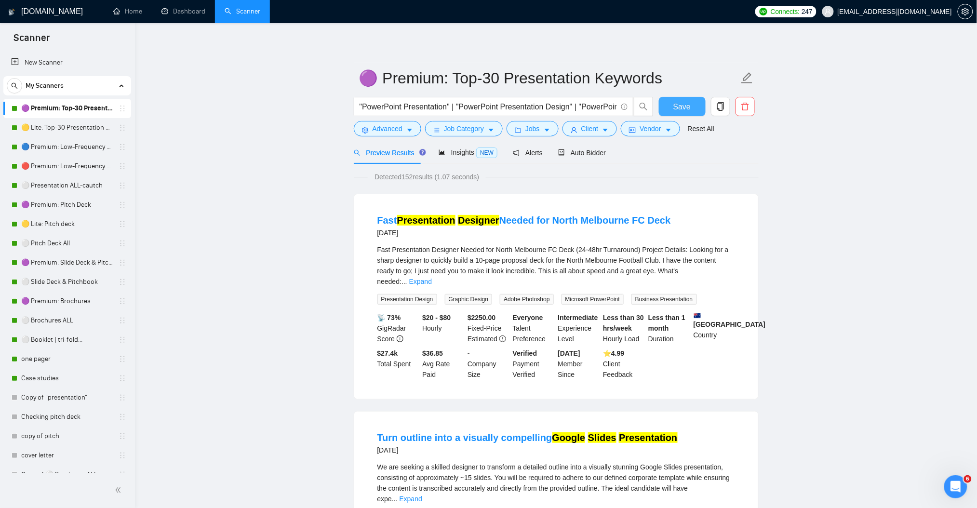
click at [679, 106] on span "Save" at bounding box center [681, 107] width 17 height 12
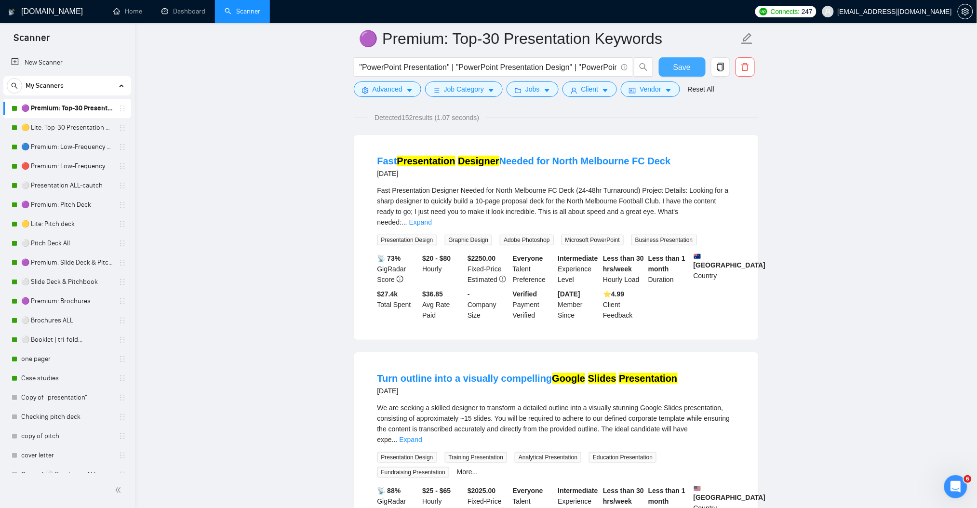
scroll to position [64, 0]
